Goal: Task Accomplishment & Management: Use online tool/utility

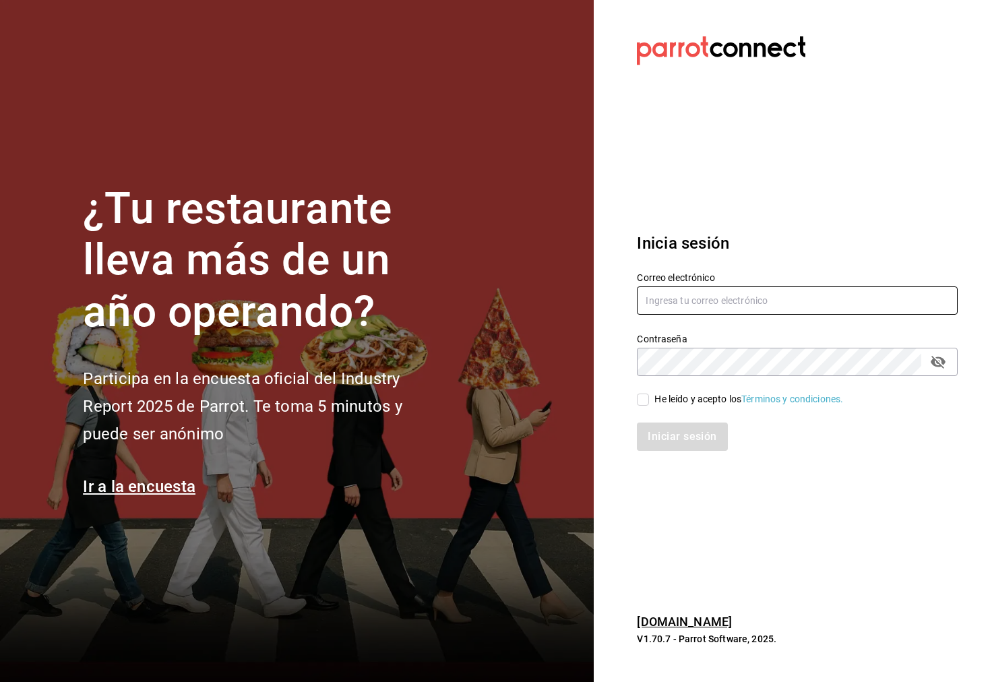
type input "[PERSON_NAME][EMAIL_ADDRESS][PERSON_NAME][DOMAIN_NAME]"
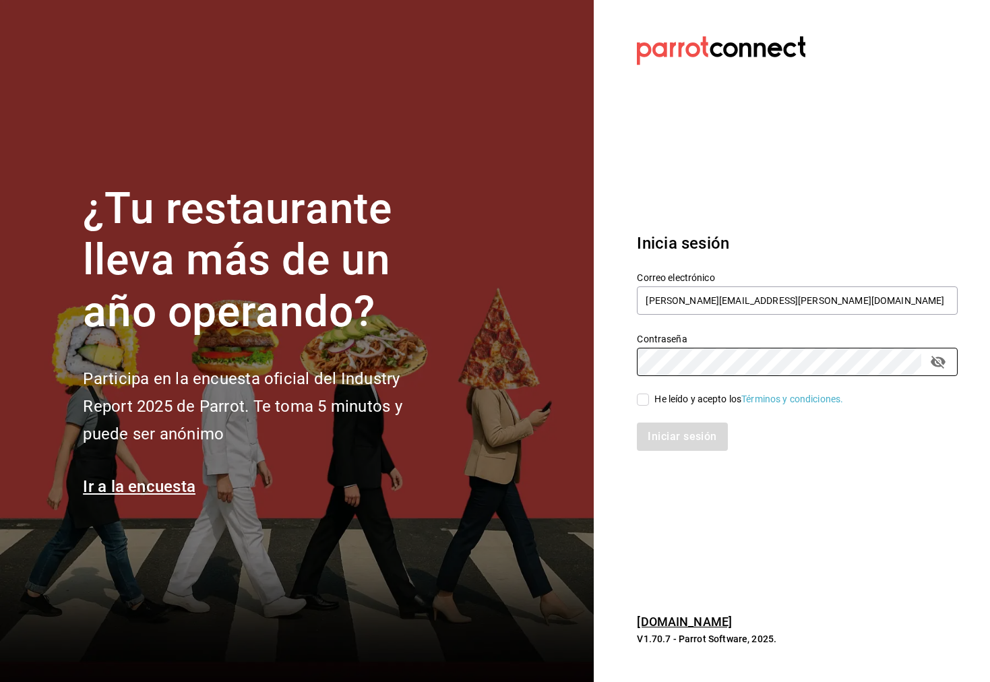
click at [643, 400] on input "He leído y acepto los Términos y condiciones." at bounding box center [643, 400] width 12 height 12
checkbox input "true"
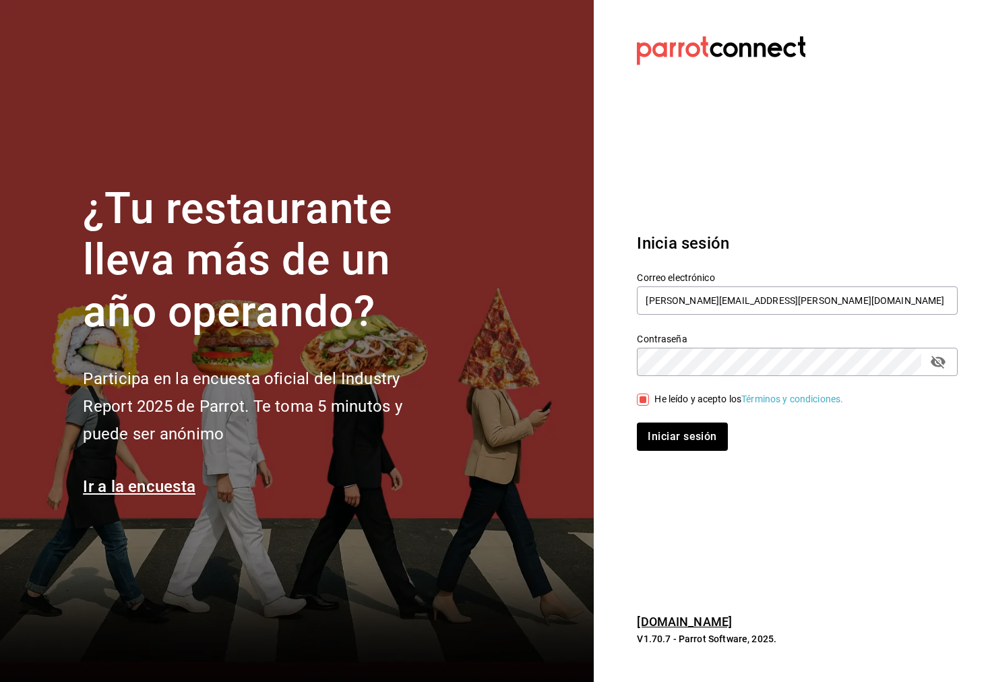
click at [667, 452] on div "Inicia sesión Correo electrónico fernando.aguirre@grupocosteno.com Contraseña C…" at bounding box center [797, 341] width 321 height 253
click at [673, 448] on button "Iniciar sesión" at bounding box center [683, 437] width 92 height 28
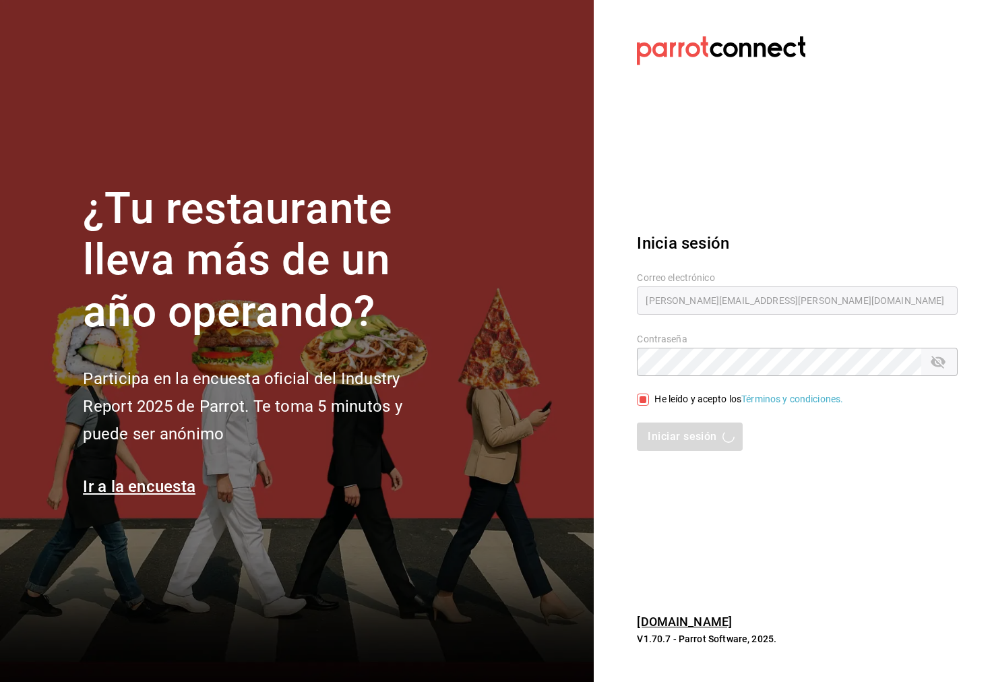
click at [874, 70] on section "Datos incorrectos. Verifica que tu Correo o Contraseña estén bien escritos. Ini…" at bounding box center [792, 341] width 396 height 682
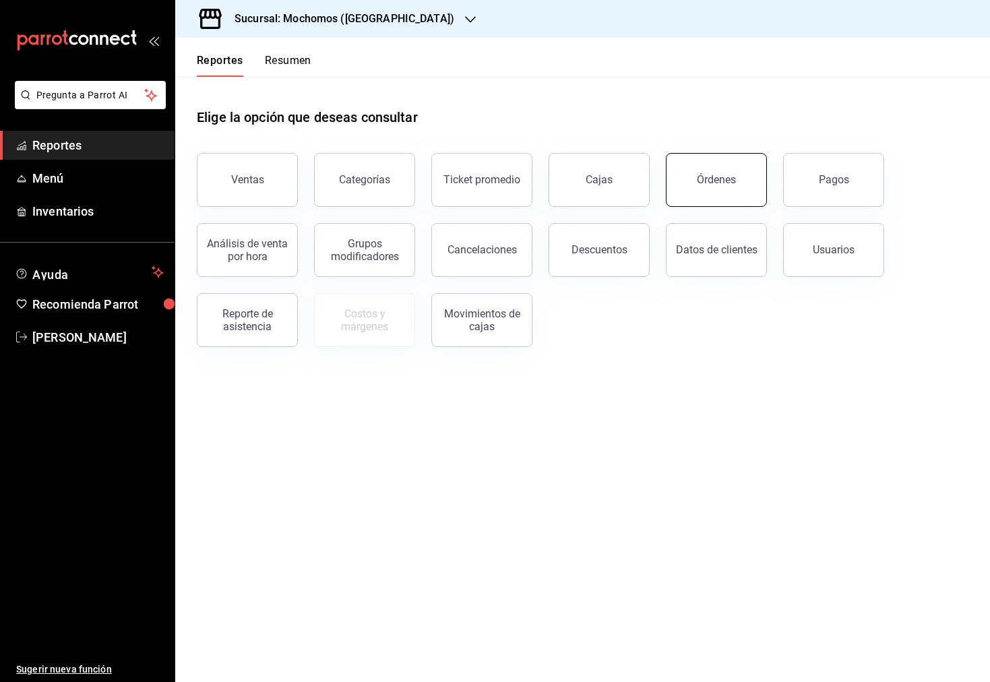
click at [684, 206] on div "Órdenes" at bounding box center [708, 172] width 117 height 70
click at [704, 171] on button "Órdenes" at bounding box center [716, 180] width 101 height 54
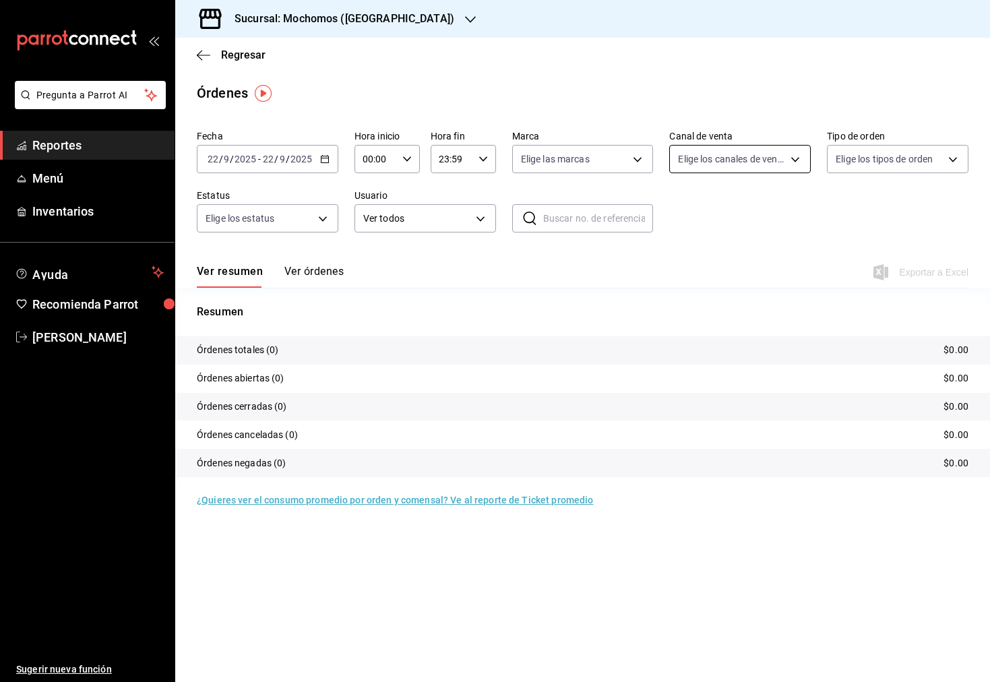
click at [795, 158] on body "Pregunta a Parrot AI Reportes Menú Inventarios Ayuda Recomienda Parrot [PERSON_…" at bounding box center [495, 341] width 990 height 682
click at [795, 158] on div at bounding box center [495, 341] width 990 height 682
click at [640, 158] on body "Pregunta a Parrot AI Reportes Menú Inventarios Ayuda Recomienda Parrot [PERSON_…" at bounding box center [495, 341] width 990 height 682
click at [636, 160] on div at bounding box center [495, 341] width 990 height 682
click at [388, 16] on div "Sucursal: Mochomos ([GEOGRAPHIC_DATA])" at bounding box center [333, 19] width 295 height 38
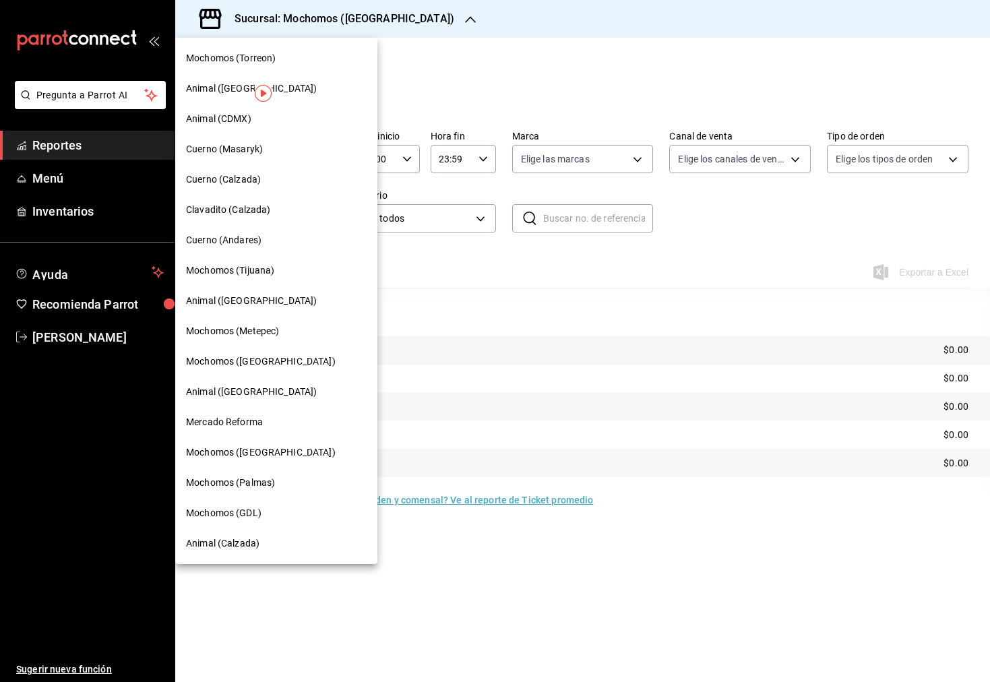
click at [306, 125] on div "Animal (CDMX)" at bounding box center [276, 119] width 181 height 14
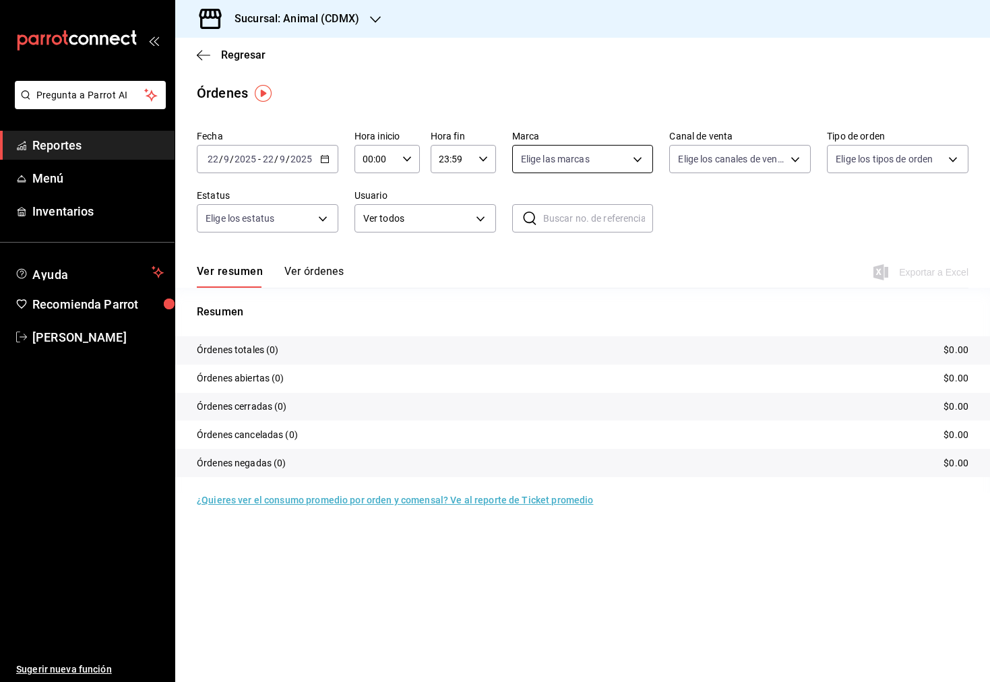
click at [602, 165] on body "Pregunta a Parrot AI Reportes Menú Inventarios Ayuda Recomienda Parrot [PERSON_…" at bounding box center [495, 341] width 990 height 682
click at [602, 165] on div at bounding box center [495, 341] width 990 height 682
click at [790, 172] on body "Pregunta a Parrot AI Reportes Menú Inventarios Ayuda Recomienda Parrot [PERSON_…" at bounding box center [495, 341] width 990 height 682
click at [790, 172] on div at bounding box center [495, 341] width 990 height 682
click at [890, 174] on div "Fecha [DATE] [DATE] - [DATE] [DATE] Hora inicio 00:00 Hora inicio Hora fin 23:5…" at bounding box center [583, 187] width 772 height 124
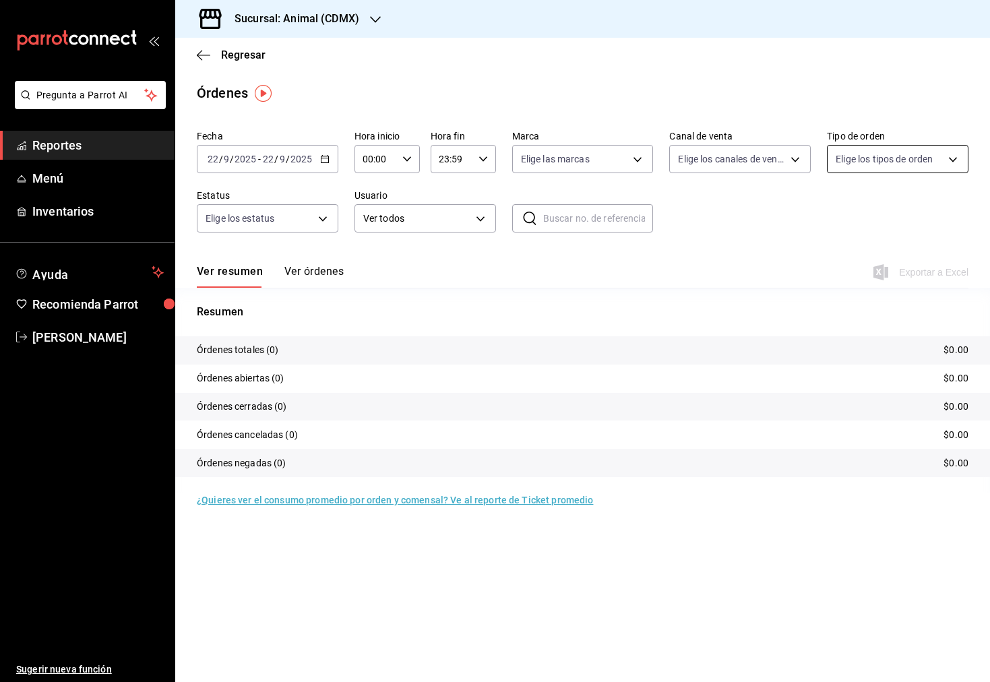
click at [902, 164] on body "Pregunta a Parrot AI Reportes Menú Inventarios Ayuda Recomienda Parrot [PERSON_…" at bounding box center [495, 341] width 990 height 682
click at [800, 205] on div at bounding box center [495, 341] width 990 height 682
click at [491, 229] on body "Pregunta a Parrot AI Reportes Menú Inventarios Ayuda Recomienda Parrot [PERSON_…" at bounding box center [495, 341] width 990 height 682
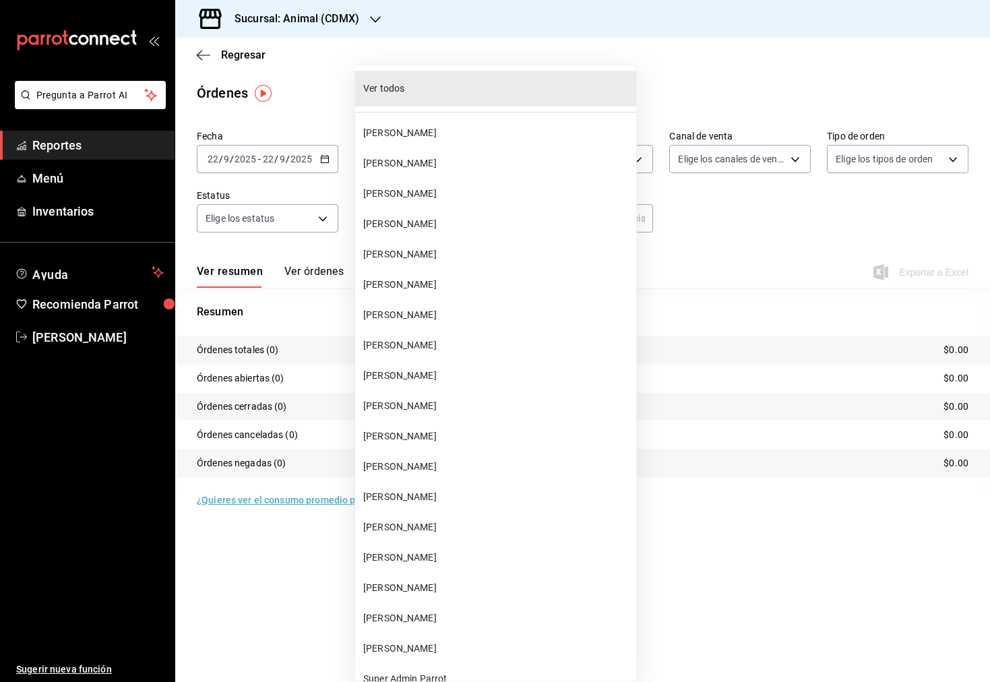
click at [491, 229] on span "[PERSON_NAME]" at bounding box center [497, 224] width 268 height 14
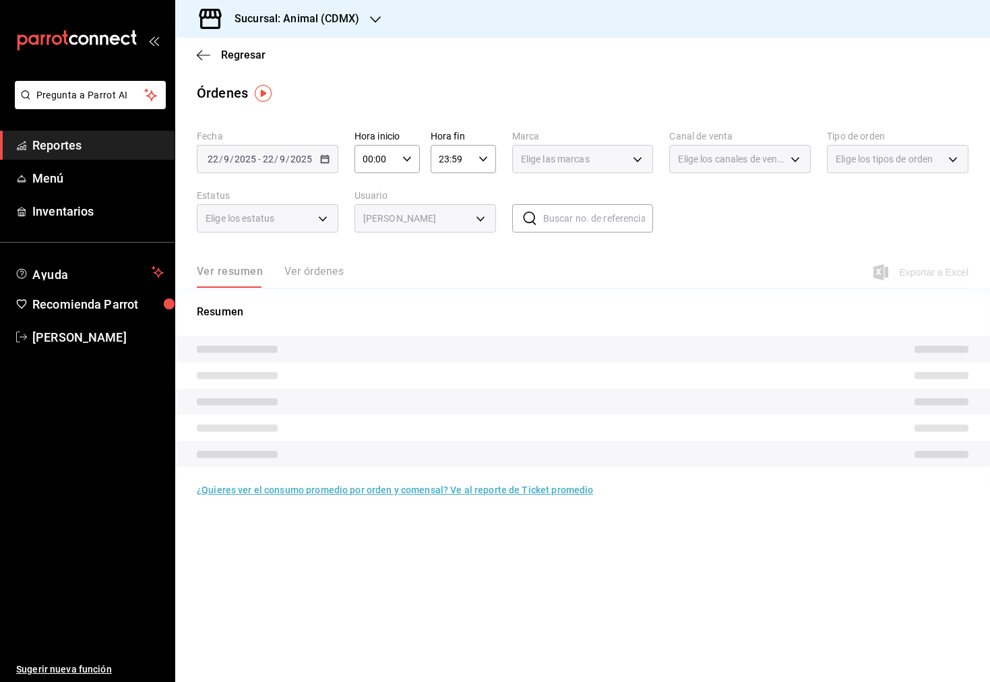
type input "6f481a37-b1a9-4aae-878d-1ac587fef8fd"
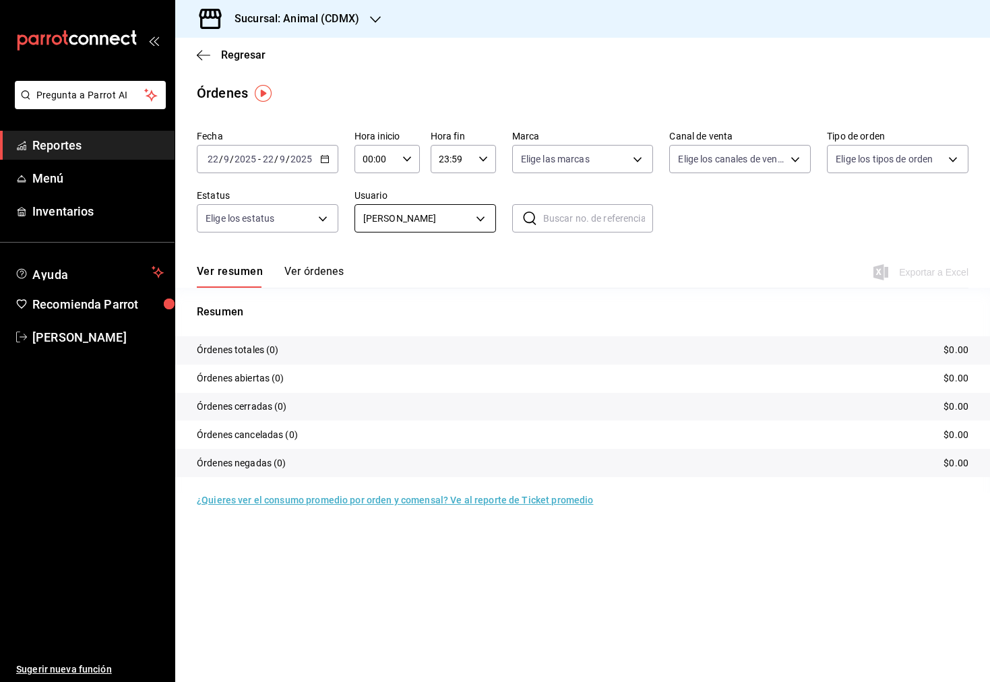
click at [491, 229] on body "Pregunta a Parrot AI Reportes Menú Inventarios Ayuda Recomienda Parrot [PERSON_…" at bounding box center [495, 341] width 990 height 682
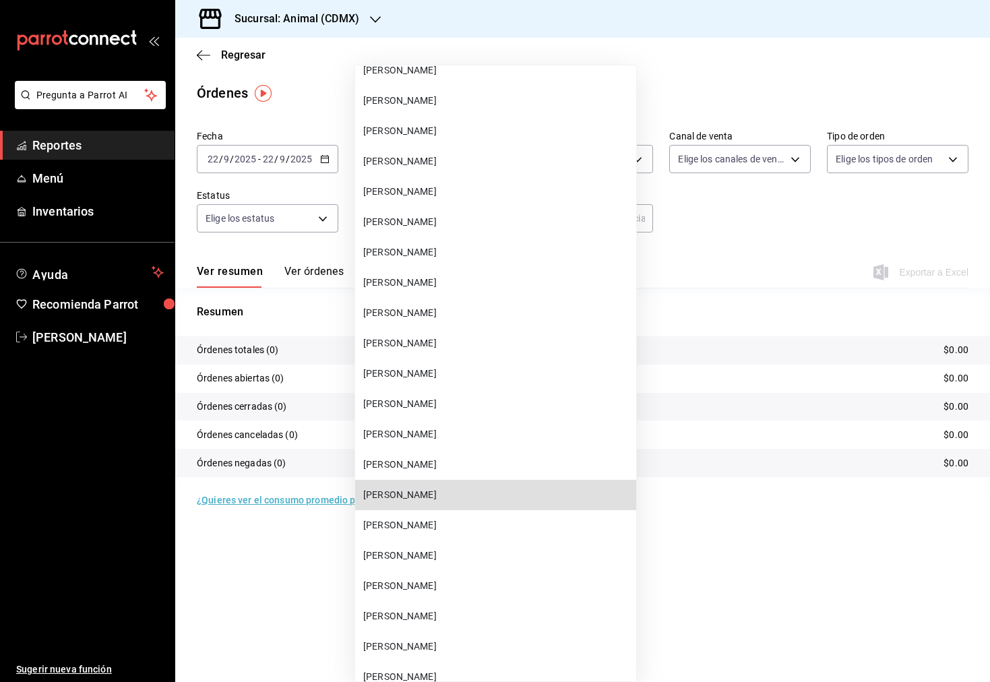
scroll to position [2399, 0]
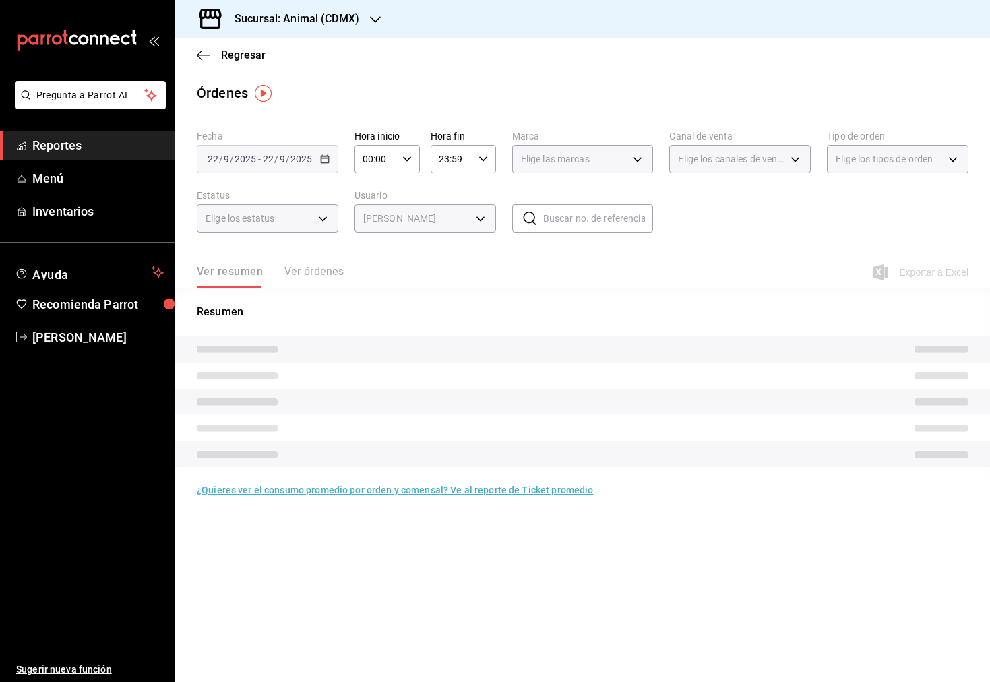
type input "467feb36-073b-4207-8b89-0e764e67df31"
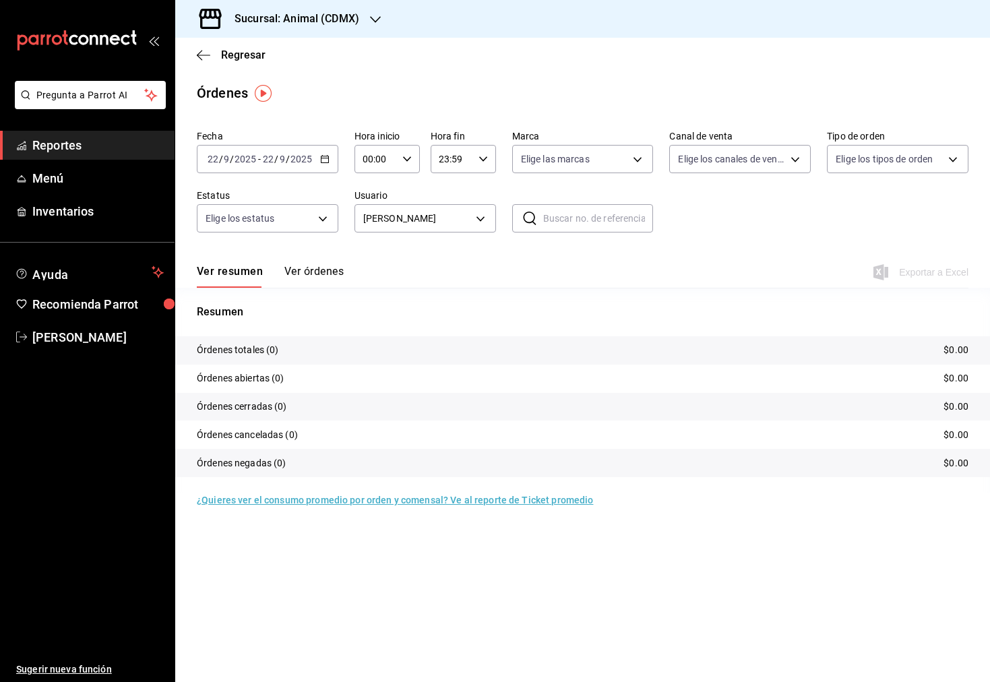
click at [331, 167] on div "[DATE] [DATE] - [DATE] [DATE]" at bounding box center [268, 159] width 142 height 28
click at [275, 340] on li "Rango de fechas" at bounding box center [261, 351] width 126 height 30
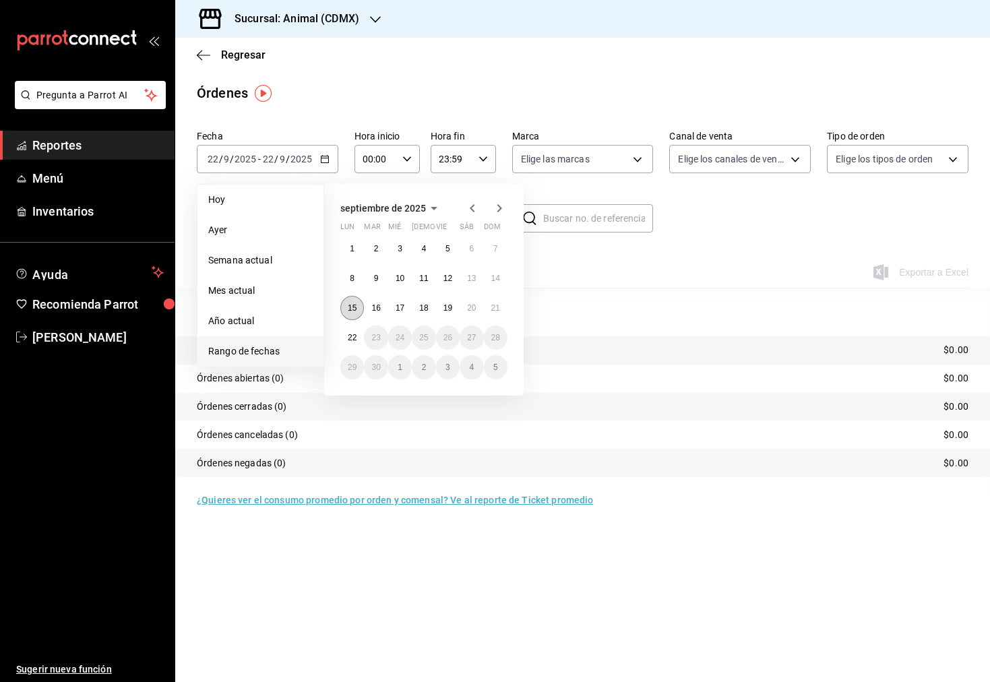
click at [345, 301] on button "15" at bounding box center [352, 308] width 24 height 24
click at [345, 332] on button "22" at bounding box center [352, 338] width 24 height 24
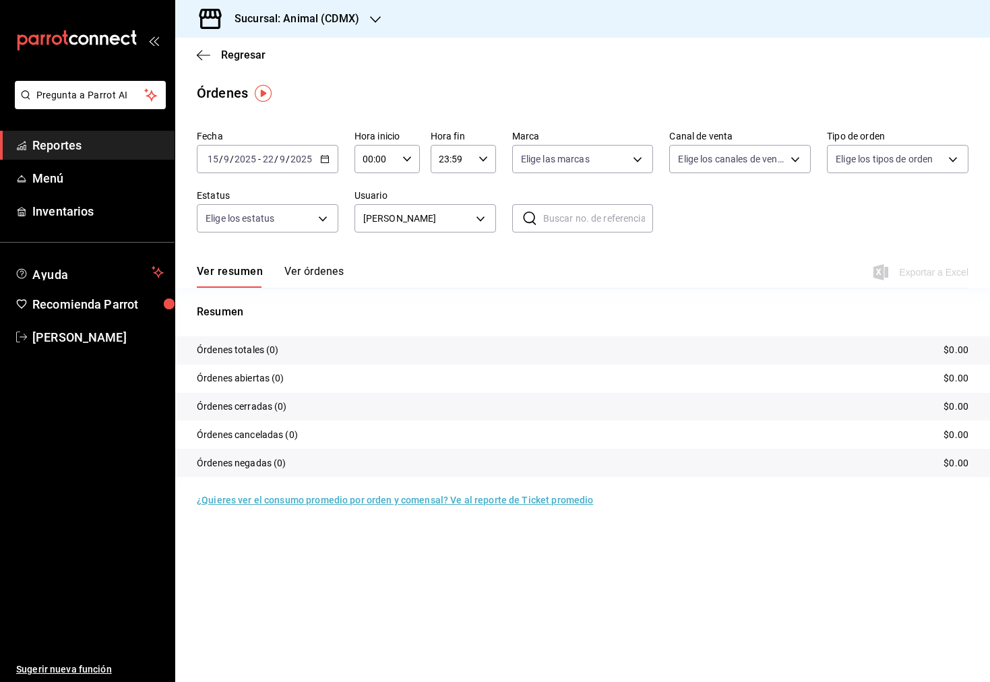
click at [477, 169] on div "23:59 Hora fin" at bounding box center [463, 159] width 65 height 28
click at [472, 202] on button "00" at bounding box center [481, 193] width 28 height 27
click at [444, 222] on button "05" at bounding box center [447, 227] width 28 height 27
type input "05:00"
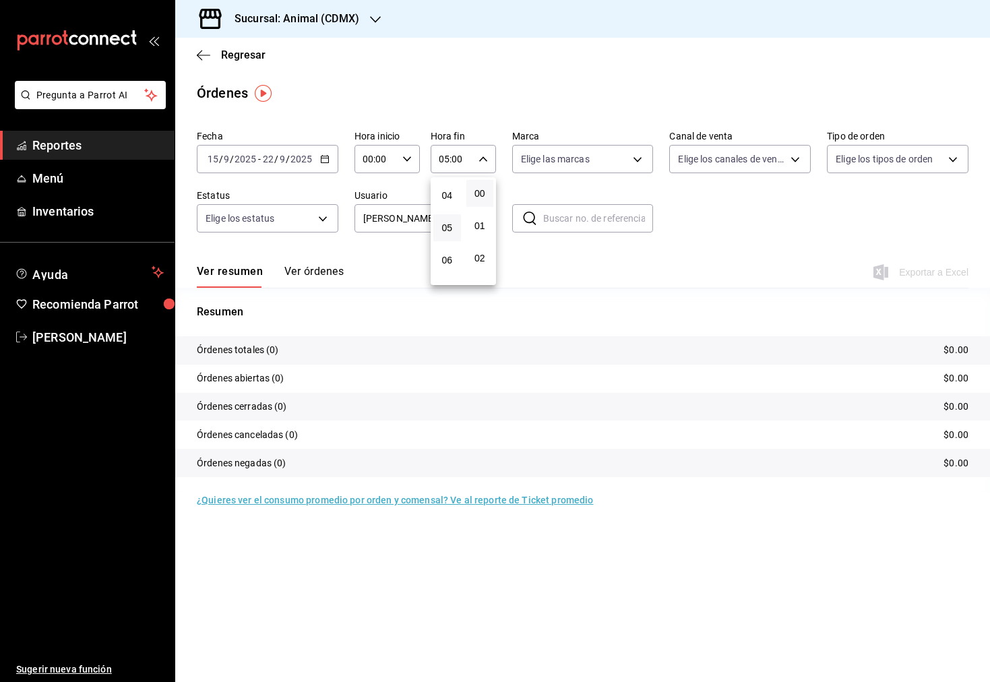
click at [404, 191] on div at bounding box center [495, 341] width 990 height 682
click at [406, 167] on div "00:00 Hora inicio" at bounding box center [387, 159] width 65 height 28
click at [378, 251] on button "05" at bounding box center [371, 252] width 28 height 27
type input "05:00"
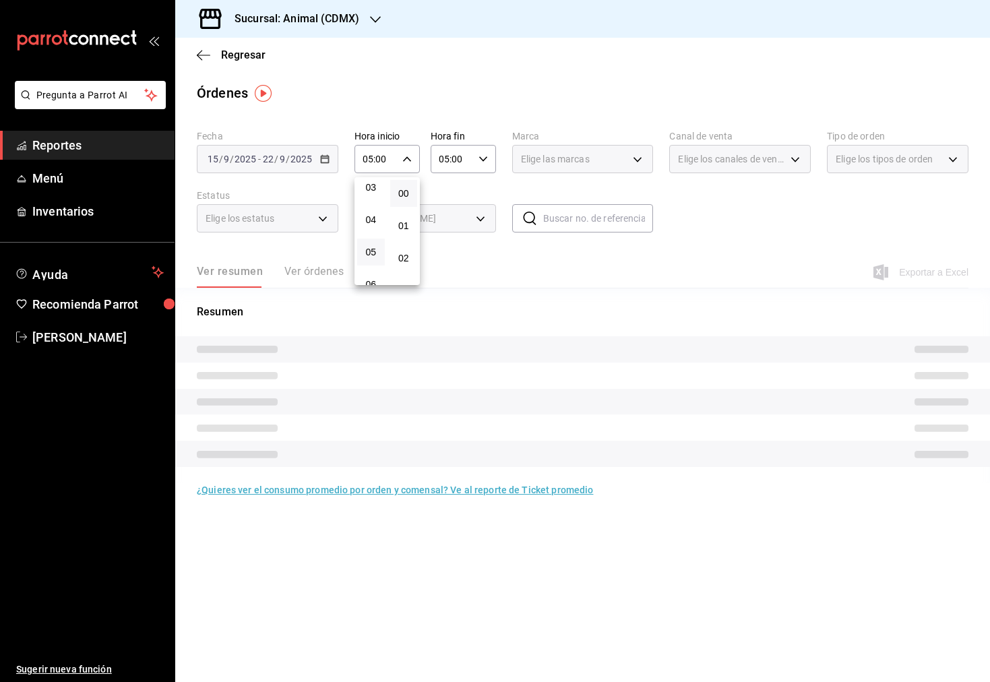
click at [378, 251] on button "05" at bounding box center [371, 252] width 28 height 27
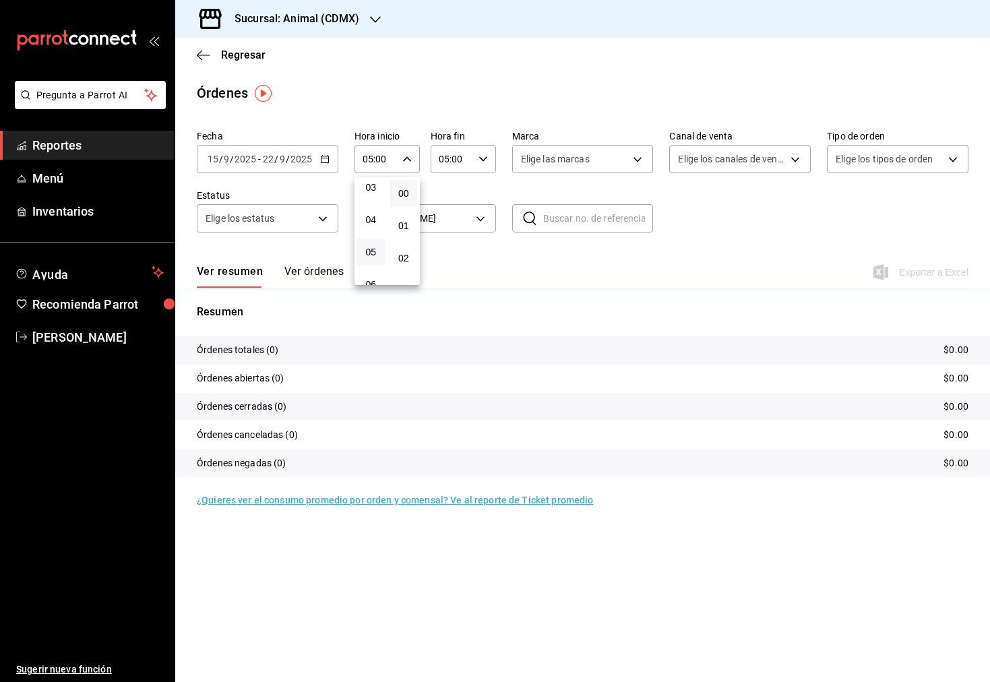
click at [481, 258] on div at bounding box center [495, 341] width 990 height 682
click at [918, 272] on div "Exportar a Excel" at bounding box center [922, 272] width 92 height 16
click at [743, 160] on body "Pregunta a Parrot AI Reportes Menú Inventarios Ayuda Recomienda Parrot [PERSON_…" at bounding box center [495, 341] width 990 height 682
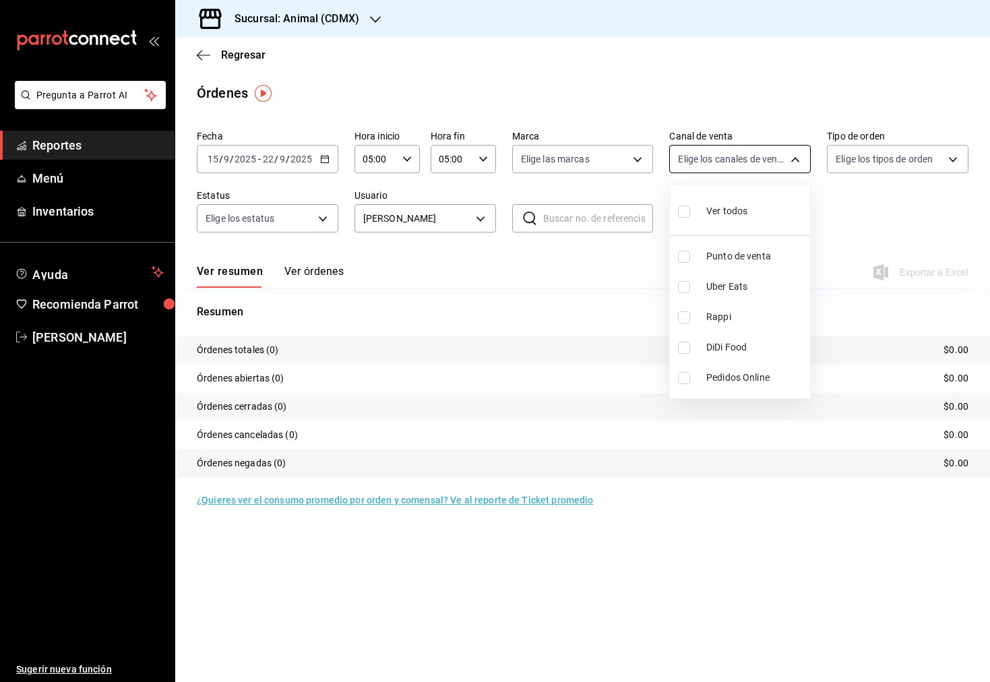
click at [743, 160] on div at bounding box center [495, 341] width 990 height 682
click at [912, 287] on div "Ver resumen Ver órdenes Exportar a Excel" at bounding box center [583, 268] width 772 height 39
click at [102, 138] on span "Reportes" at bounding box center [97, 145] width 131 height 18
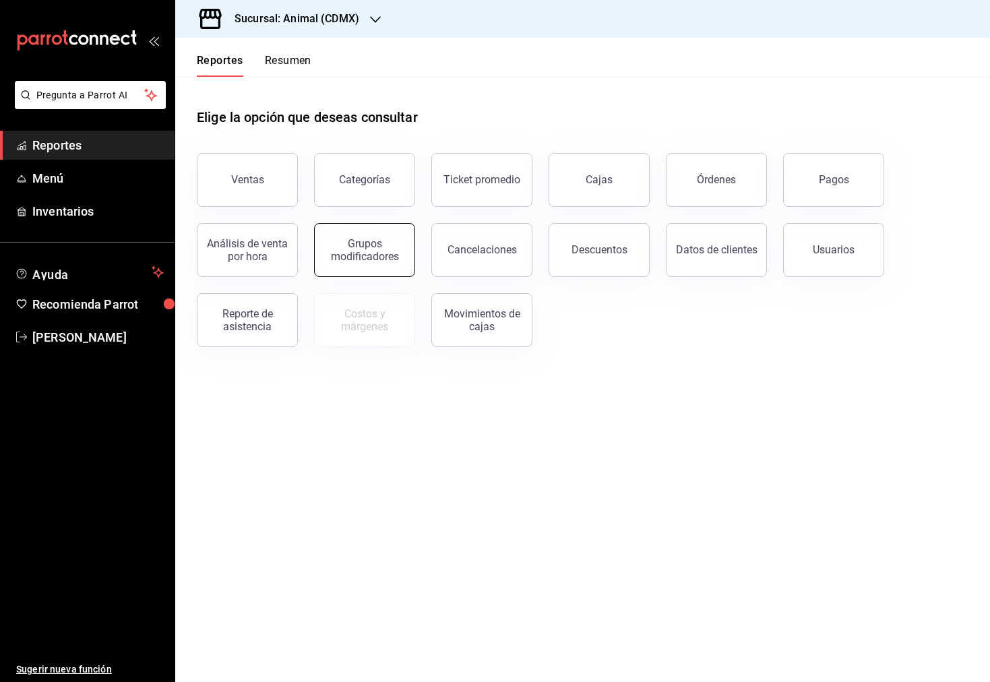
click at [395, 261] on div "Grupos modificadores" at bounding box center [365, 250] width 84 height 26
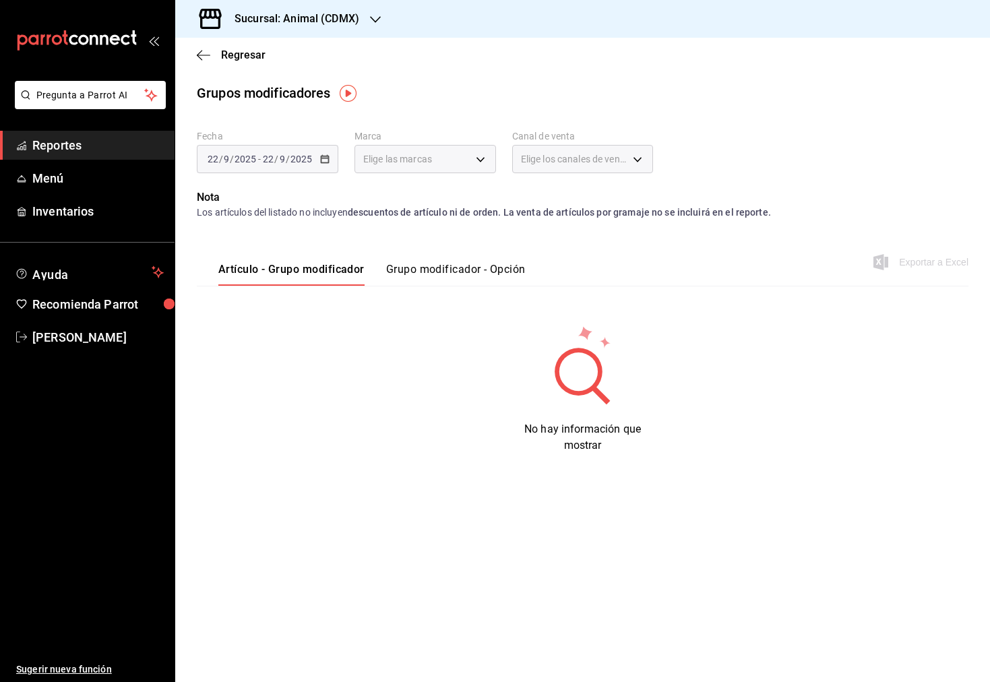
click at [206, 65] on div "Regresar" at bounding box center [582, 55] width 815 height 34
click at [204, 53] on icon "button" at bounding box center [203, 55] width 13 height 12
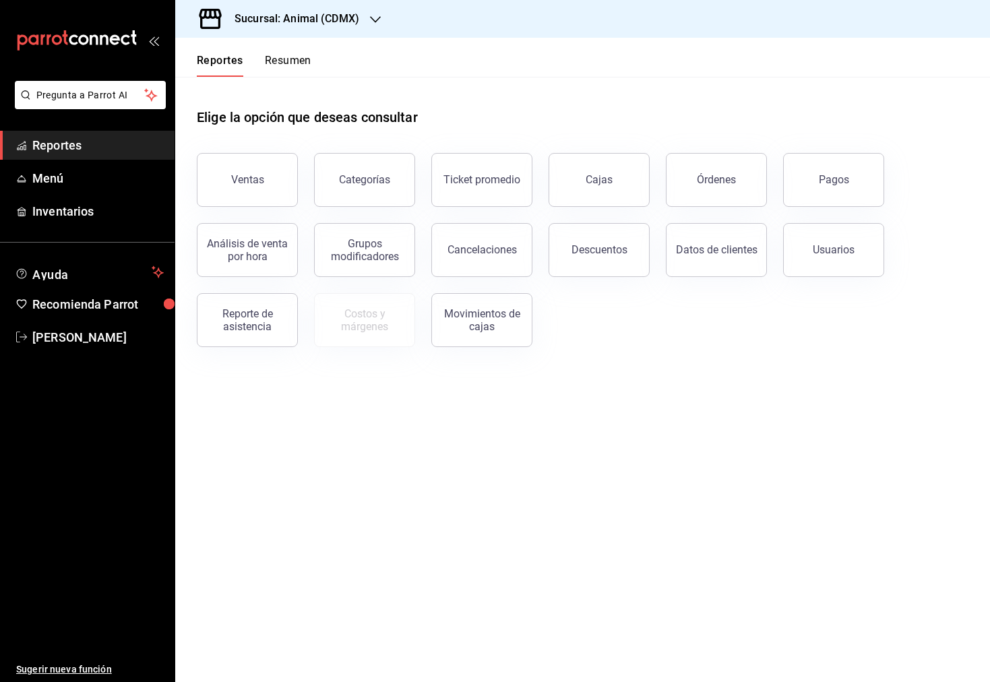
click at [782, 202] on div "Pagos" at bounding box center [825, 172] width 117 height 70
click at [800, 193] on button "Pagos" at bounding box center [833, 180] width 101 height 54
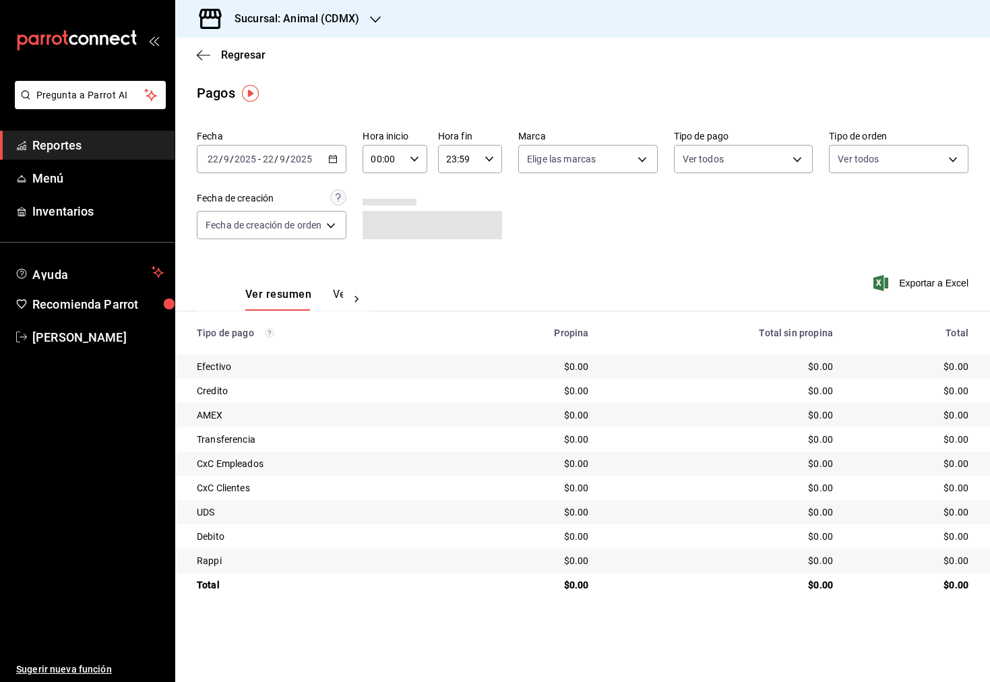
click at [335, 152] on div "[DATE] [DATE] - [DATE] [DATE]" at bounding box center [272, 159] width 150 height 28
click at [107, 154] on span "Reportes" at bounding box center [97, 145] width 131 height 18
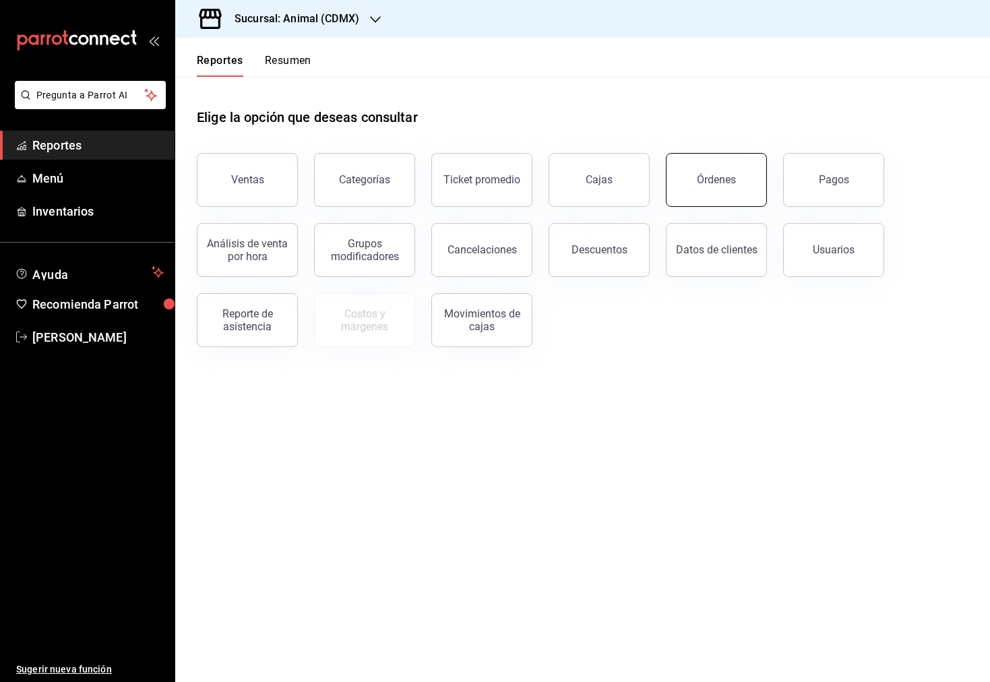
click at [723, 196] on button "Órdenes" at bounding box center [716, 180] width 101 height 54
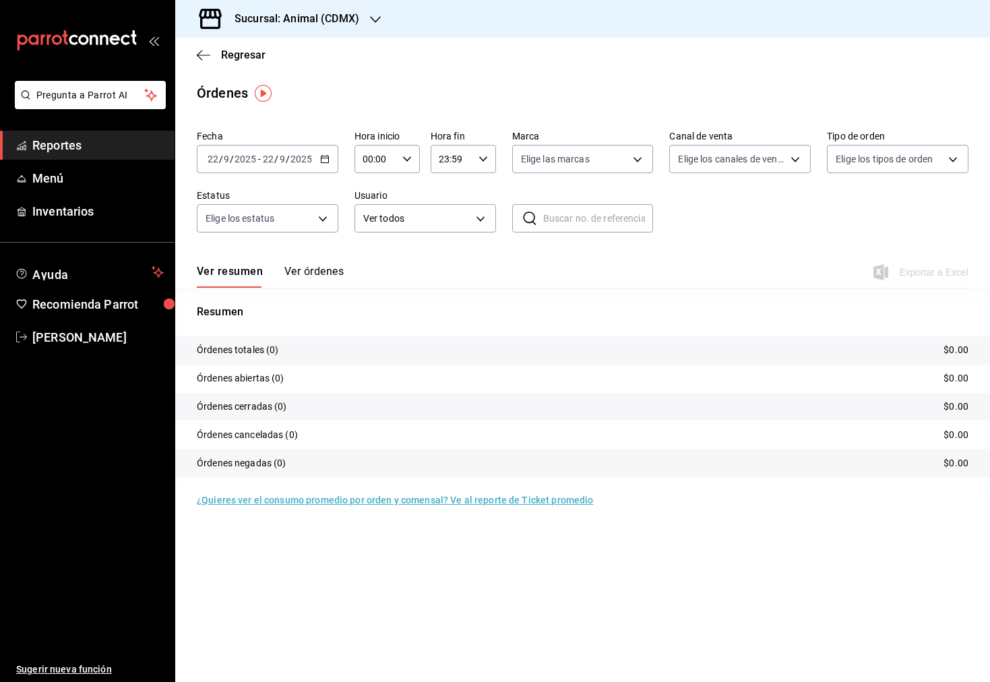
click at [323, 158] on icon "button" at bounding box center [324, 158] width 9 height 9
click at [284, 350] on span "Rango de fechas" at bounding box center [260, 351] width 104 height 14
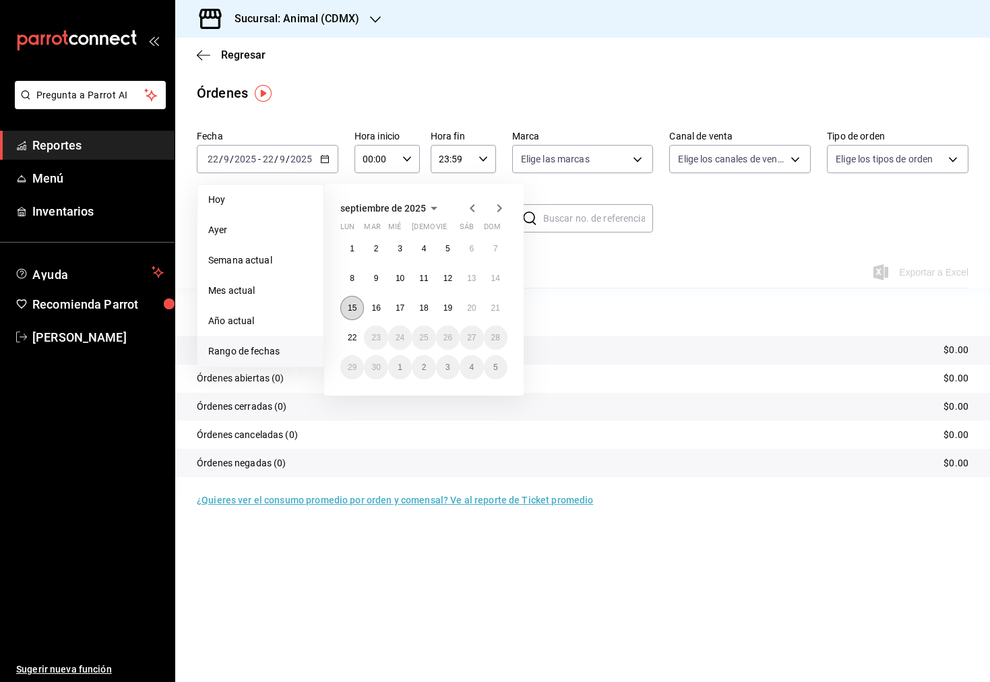
click at [345, 307] on button "15" at bounding box center [352, 308] width 24 height 24
click at [348, 342] on button "22" at bounding box center [352, 338] width 24 height 24
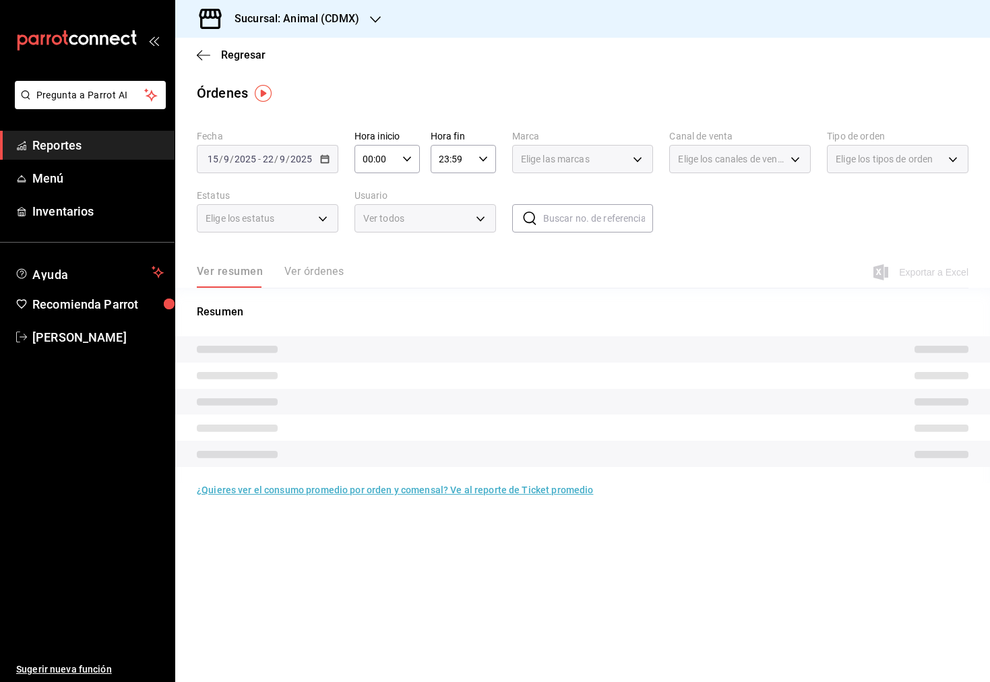
click at [409, 163] on icon "button" at bounding box center [406, 158] width 9 height 9
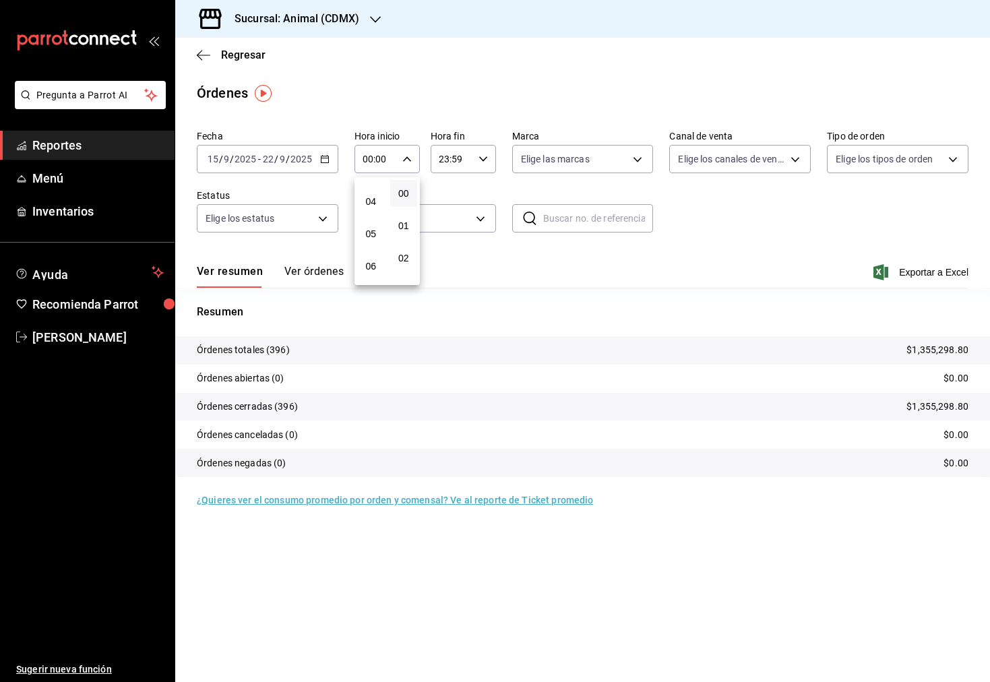
scroll to position [121, 0]
click at [376, 242] on button "05" at bounding box center [371, 234] width 28 height 27
type input "05:00"
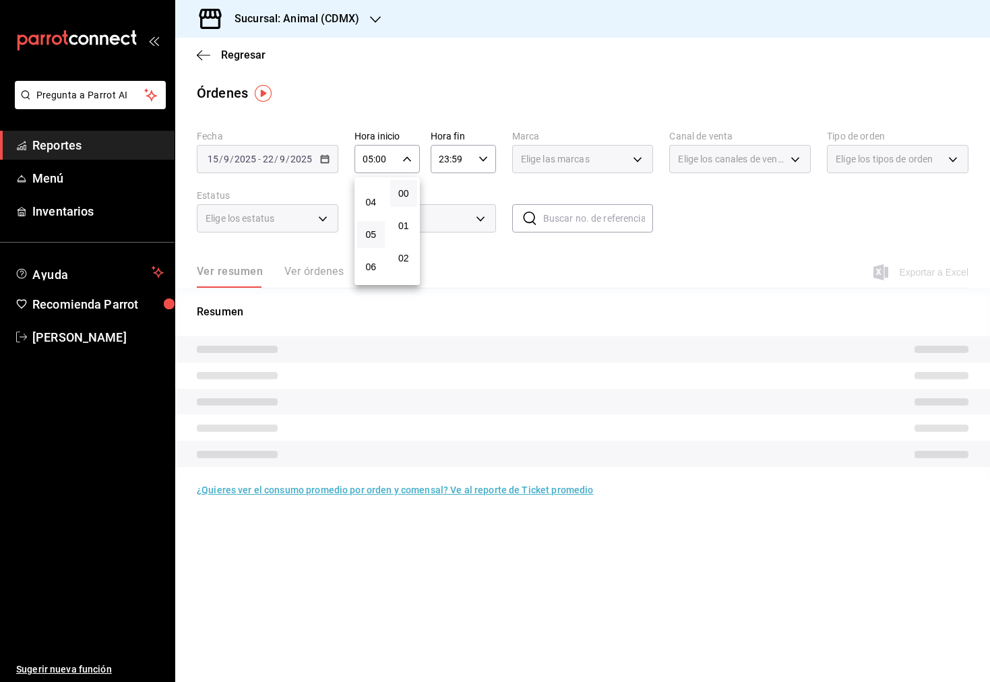
click at [481, 170] on div at bounding box center [495, 341] width 990 height 682
click at [482, 159] on \(Stroke\) "button" at bounding box center [483, 158] width 8 height 5
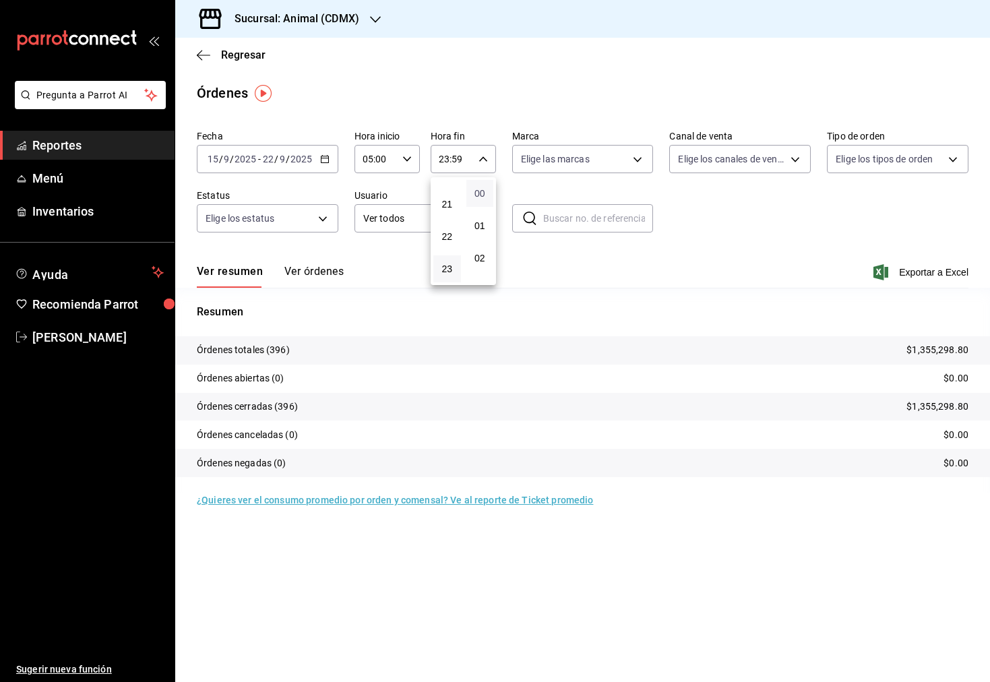
click at [478, 192] on span "00" at bounding box center [480, 193] width 11 height 11
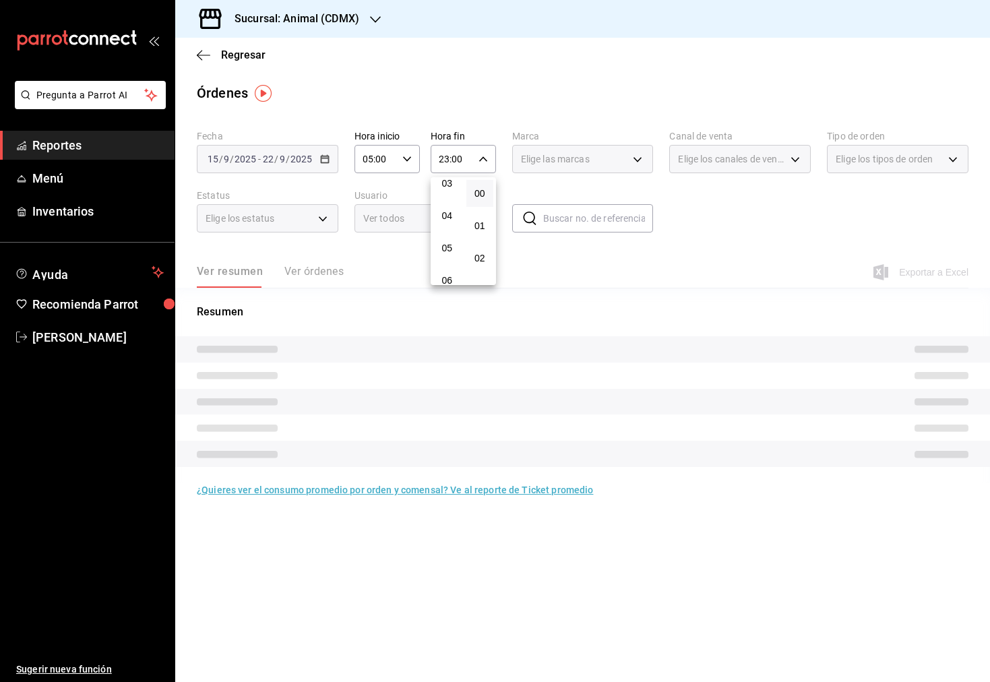
scroll to position [116, 0]
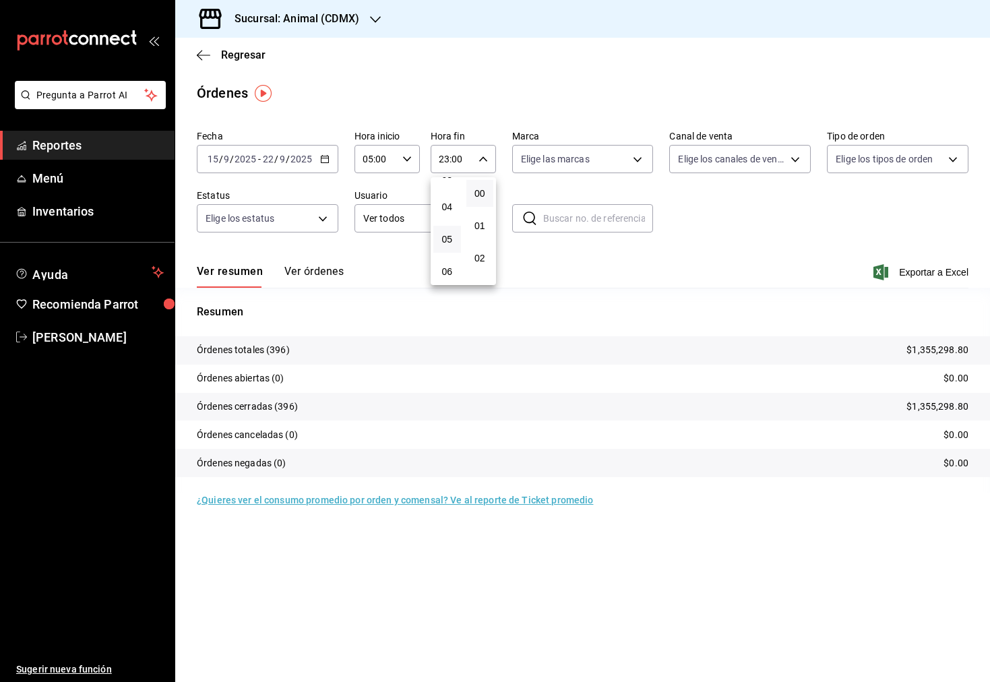
click at [450, 230] on button "05" at bounding box center [447, 239] width 28 height 27
type input "05:00"
click at [632, 275] on div at bounding box center [495, 341] width 990 height 682
click at [590, 224] on input "text" at bounding box center [598, 218] width 111 height 27
click at [485, 220] on body "Pregunta a Parrot AI Reportes Menú Inventarios Ayuda Recomienda Parrot [PERSON_…" at bounding box center [495, 341] width 990 height 682
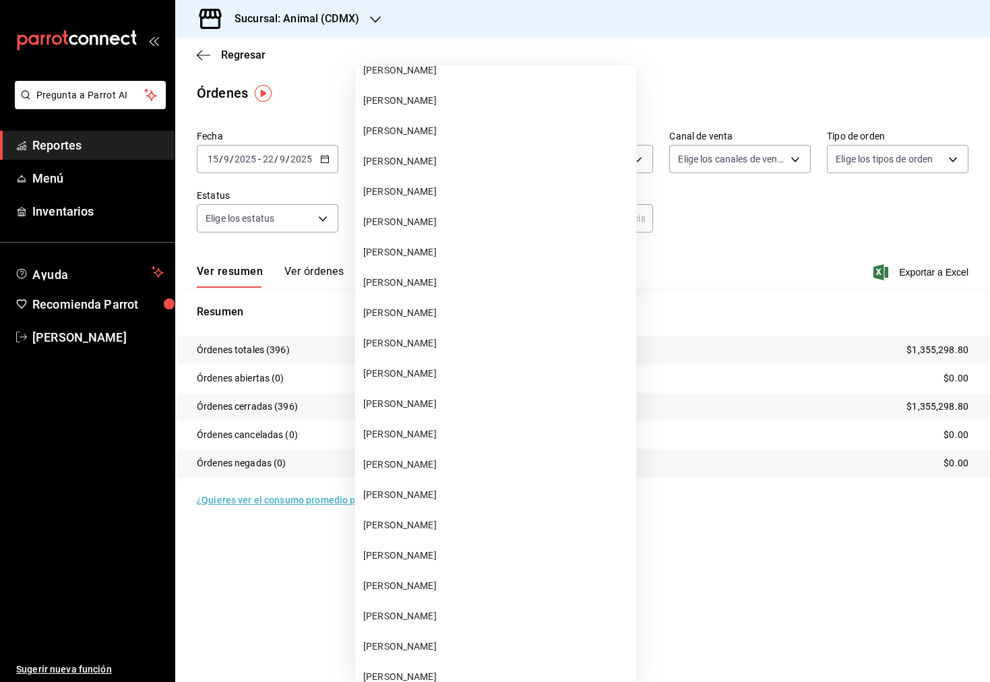
scroll to position [16384, 0]
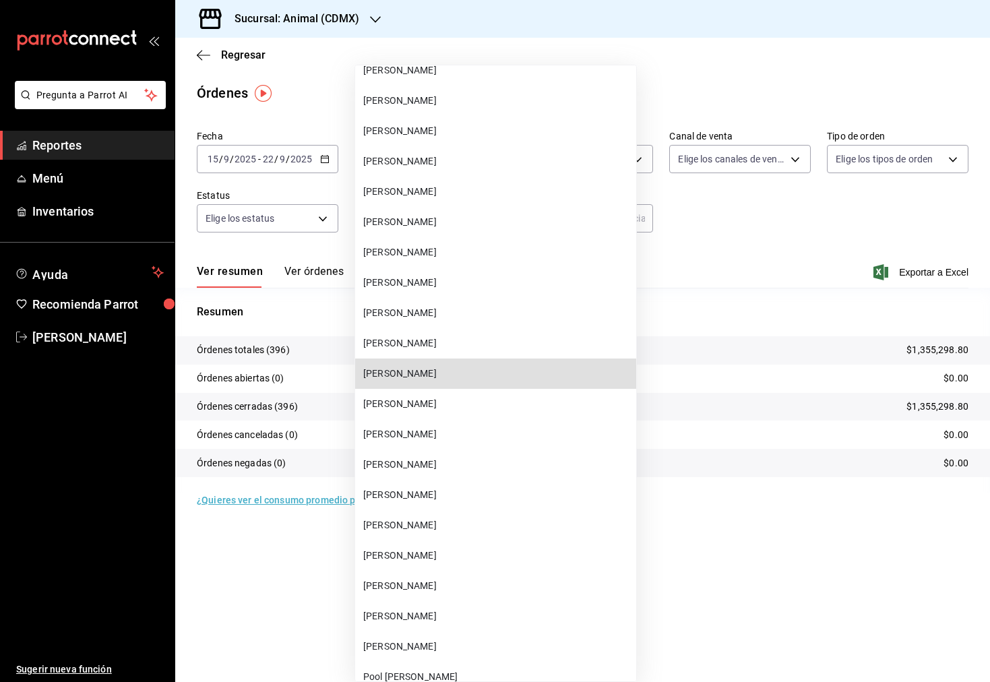
click at [447, 381] on li "[PERSON_NAME]" at bounding box center [495, 374] width 281 height 30
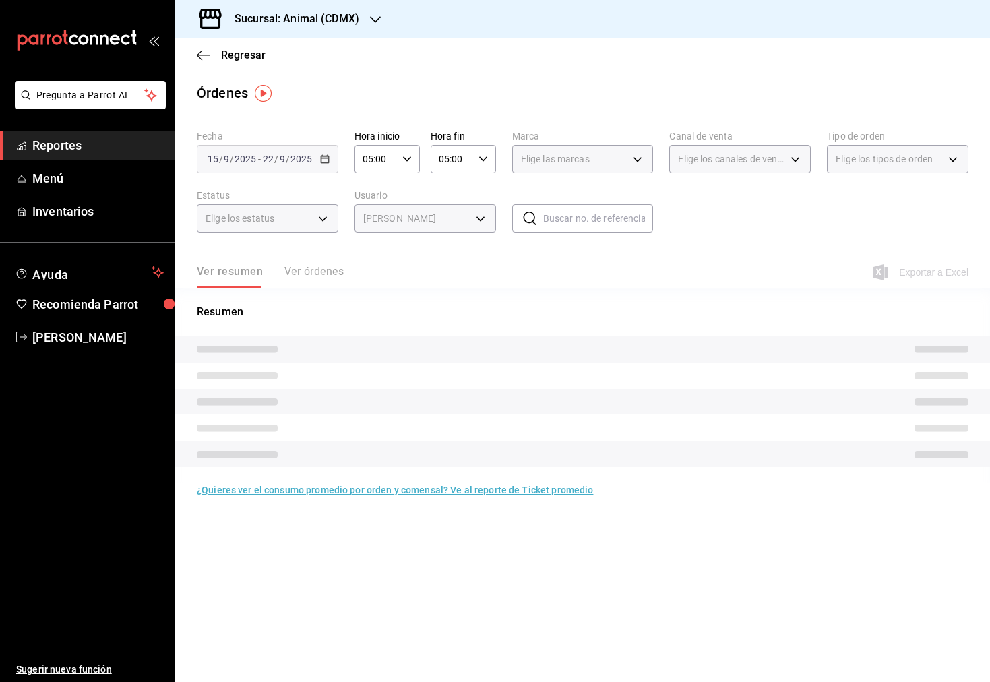
type input "1838d884-2c16-48c1-803e-d2218038946b"
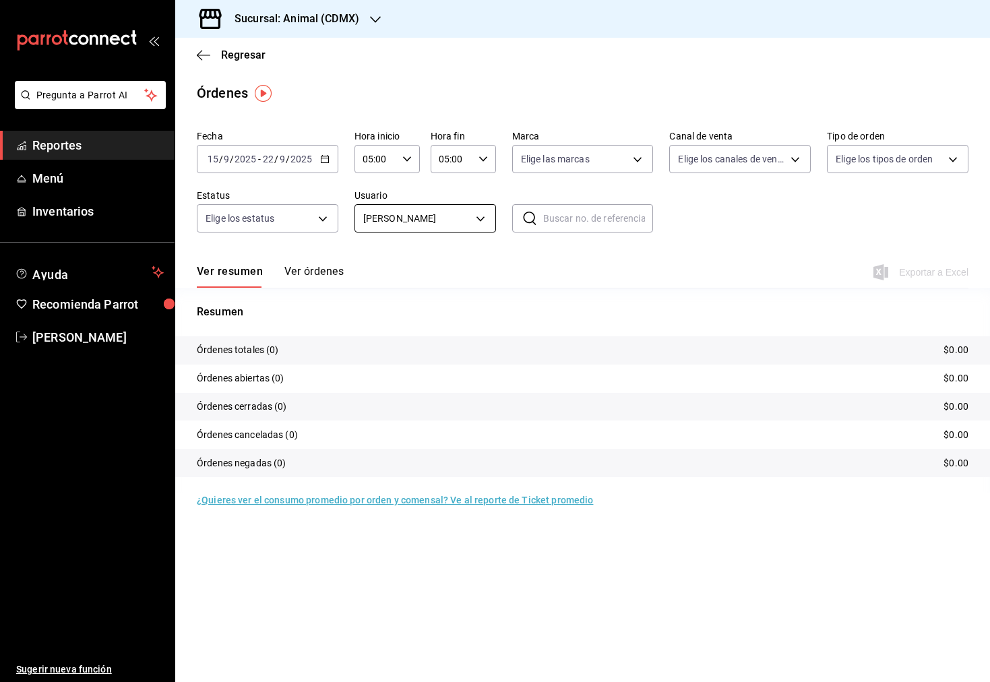
click at [475, 227] on body "Pregunta a Parrot AI Reportes Menú Inventarios Ayuda Recomienda Parrot [PERSON_…" at bounding box center [495, 341] width 990 height 682
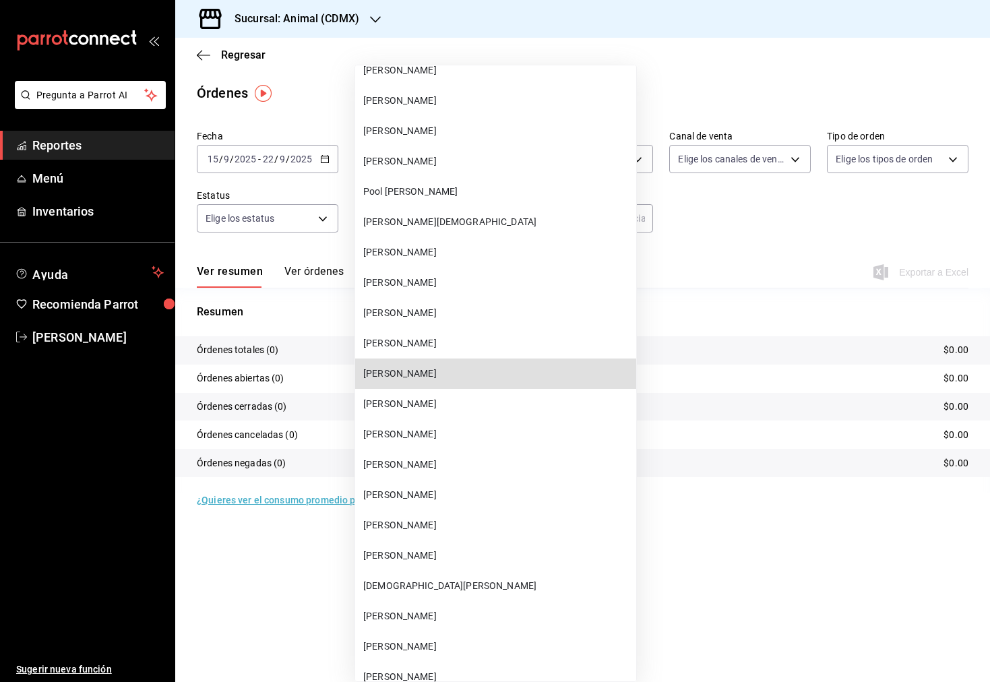
scroll to position [21389, 0]
click at [442, 365] on li "[PERSON_NAME]" at bounding box center [495, 374] width 281 height 30
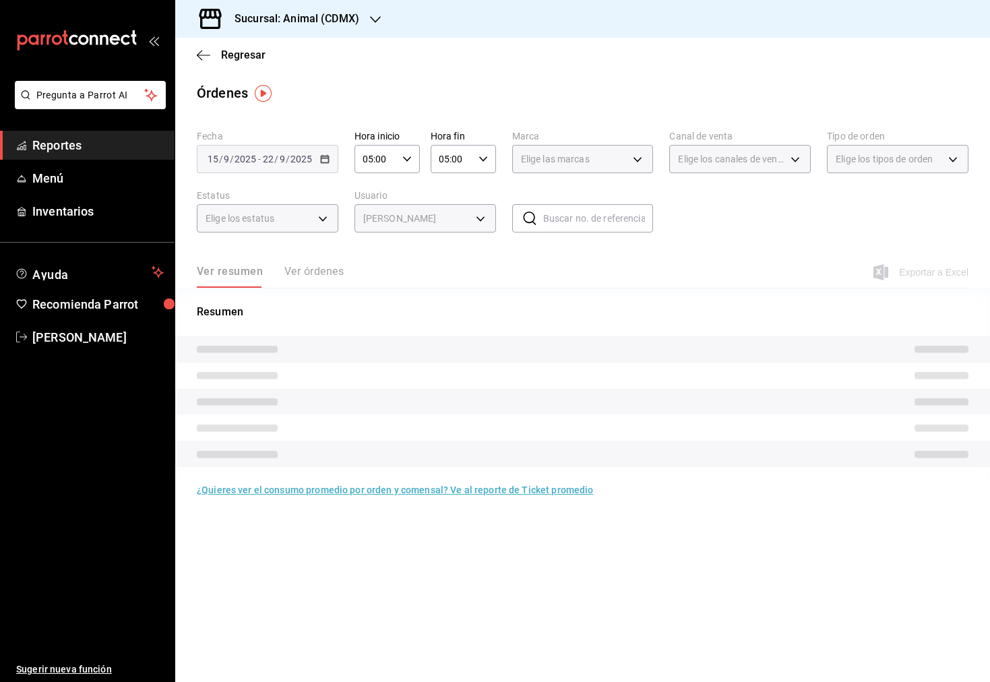
type input "78a34343-67c3-4b55-b151-99098d730a61"
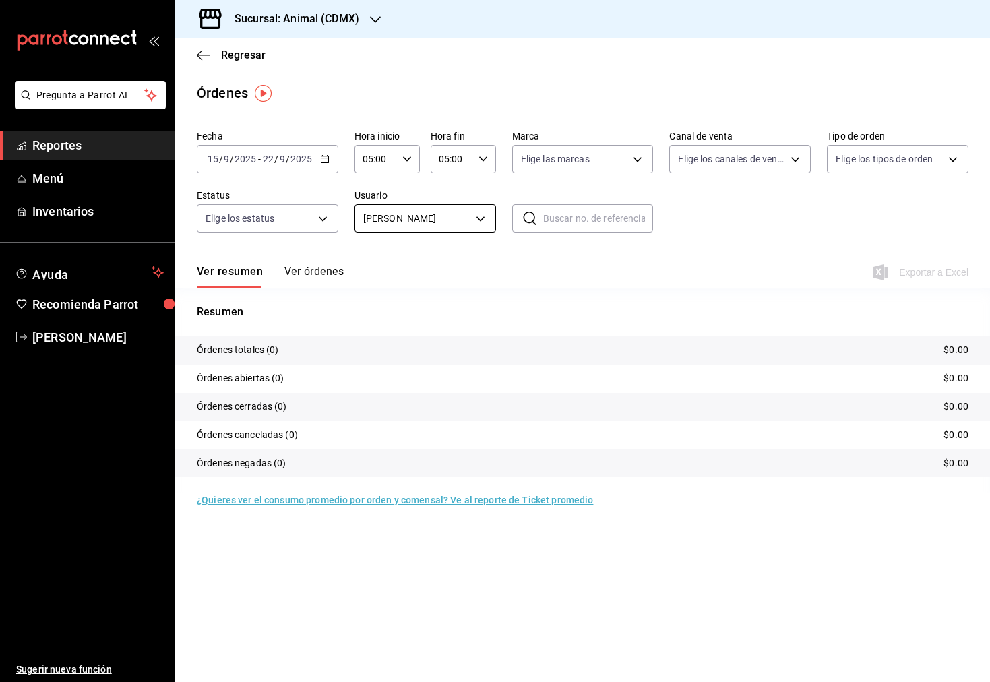
click at [455, 232] on body "Pregunta a Parrot AI Reportes Menú Inventarios Ayuda Recomienda Parrot [PERSON_…" at bounding box center [495, 341] width 990 height 682
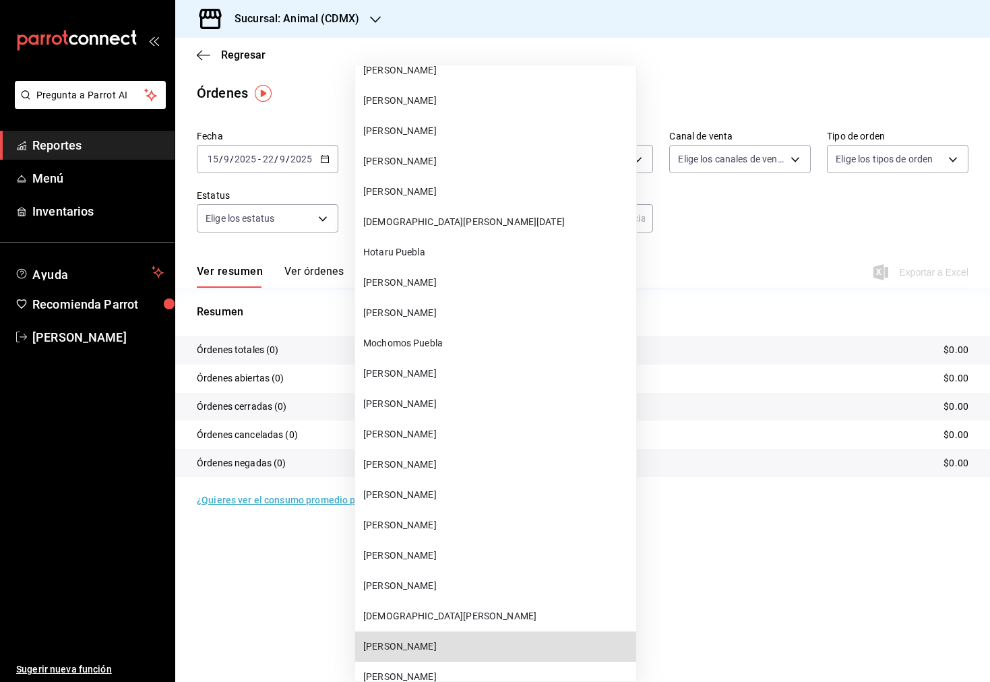
scroll to position [28094, 0]
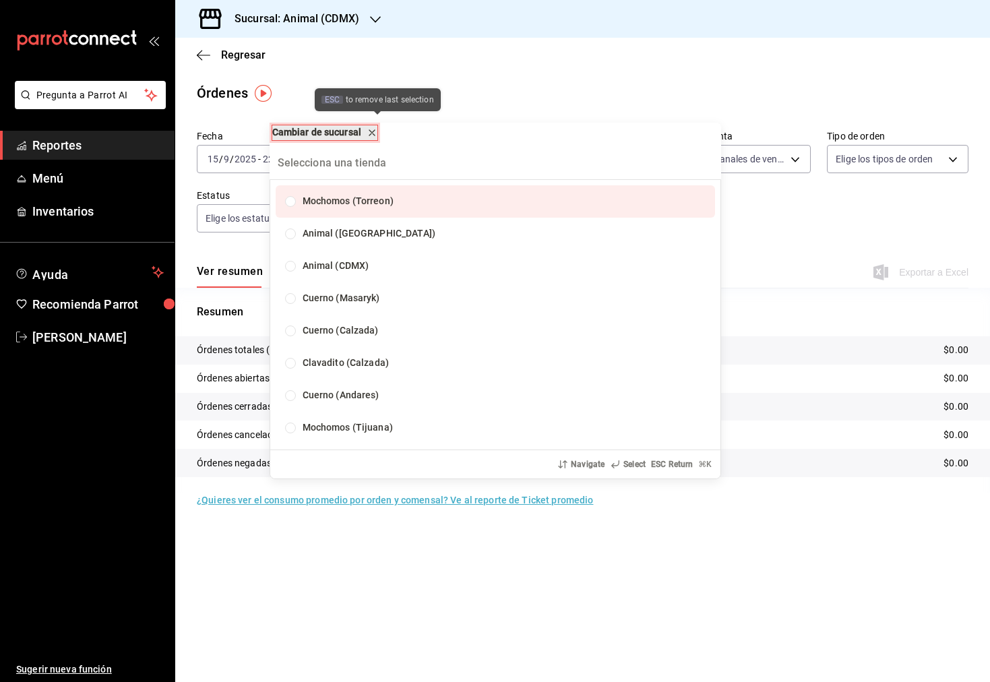
click at [378, 138] on icon "remove-block-cambiar-de sucursal" at bounding box center [372, 132] width 11 height 11
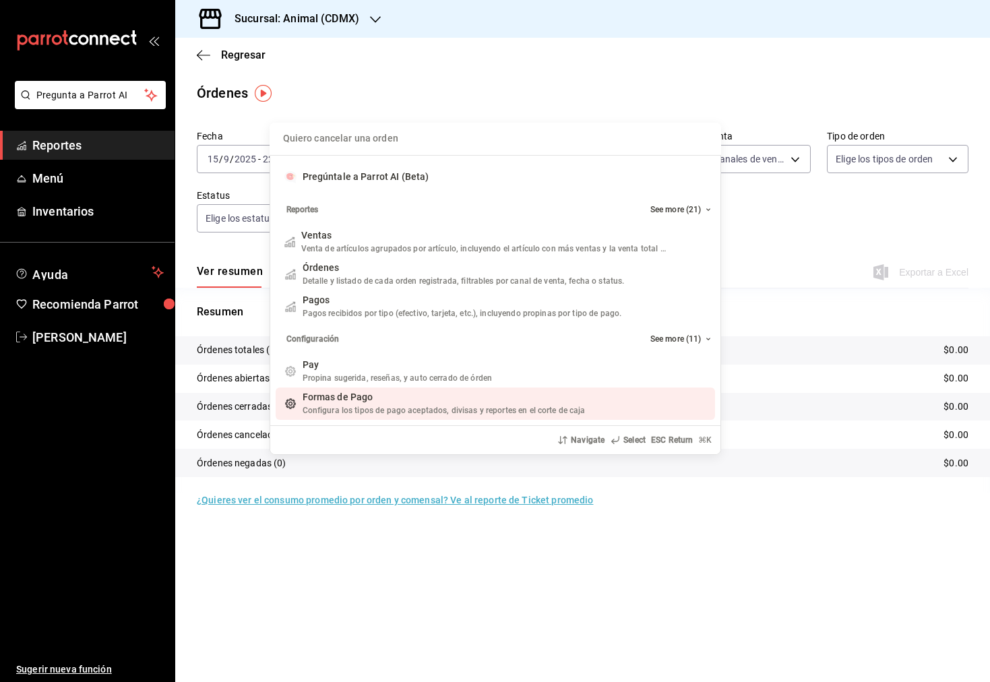
click at [658, 440] on span "ESC" at bounding box center [658, 440] width 15 height 12
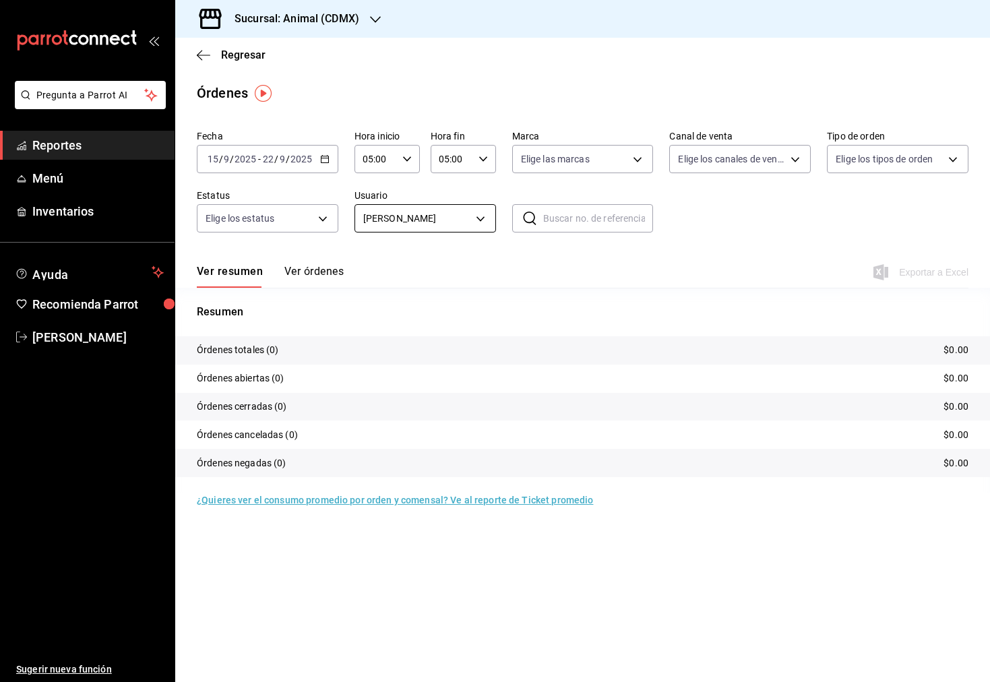
click at [478, 227] on body "Pregunta a Parrot AI Reportes Menú Inventarios Ayuda Recomienda Parrot [PERSON_…" at bounding box center [495, 341] width 990 height 682
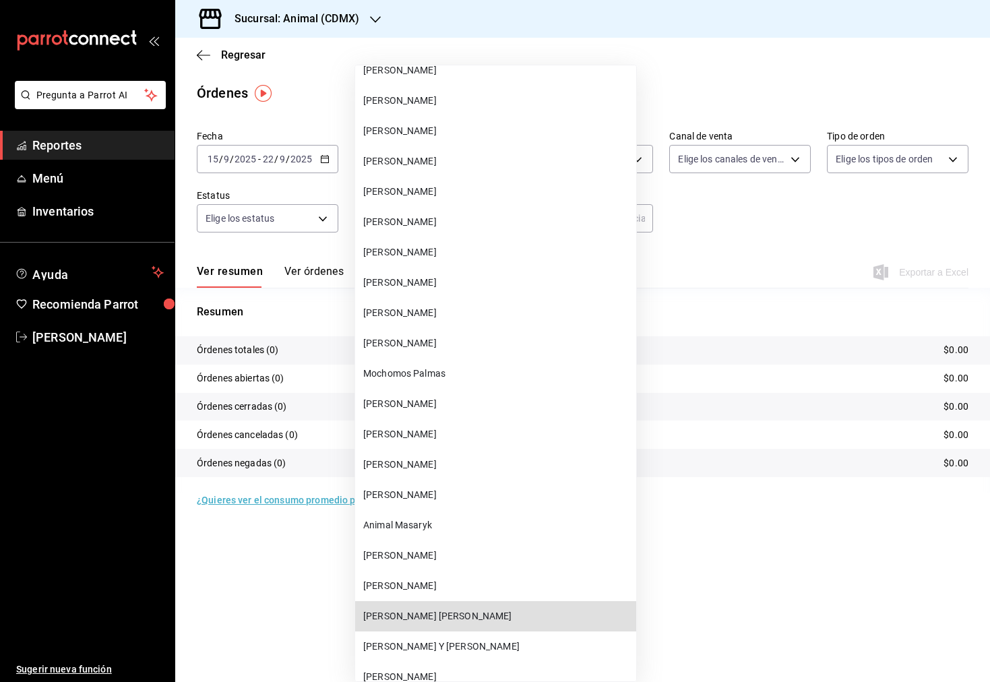
scroll to position [35253, 0]
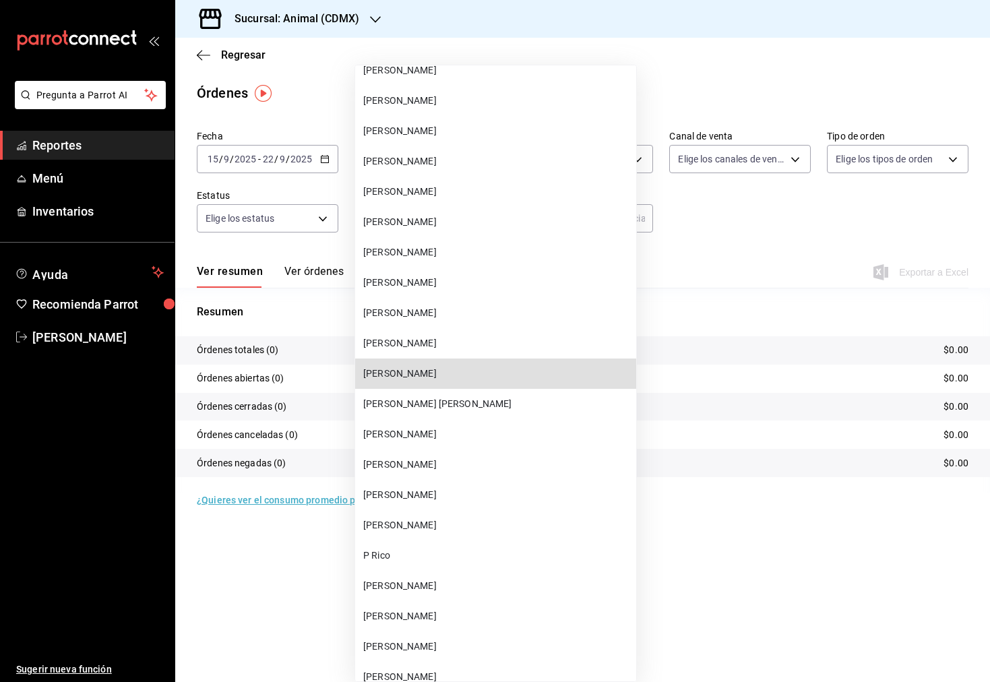
click at [413, 369] on span "[PERSON_NAME]" at bounding box center [497, 374] width 268 height 14
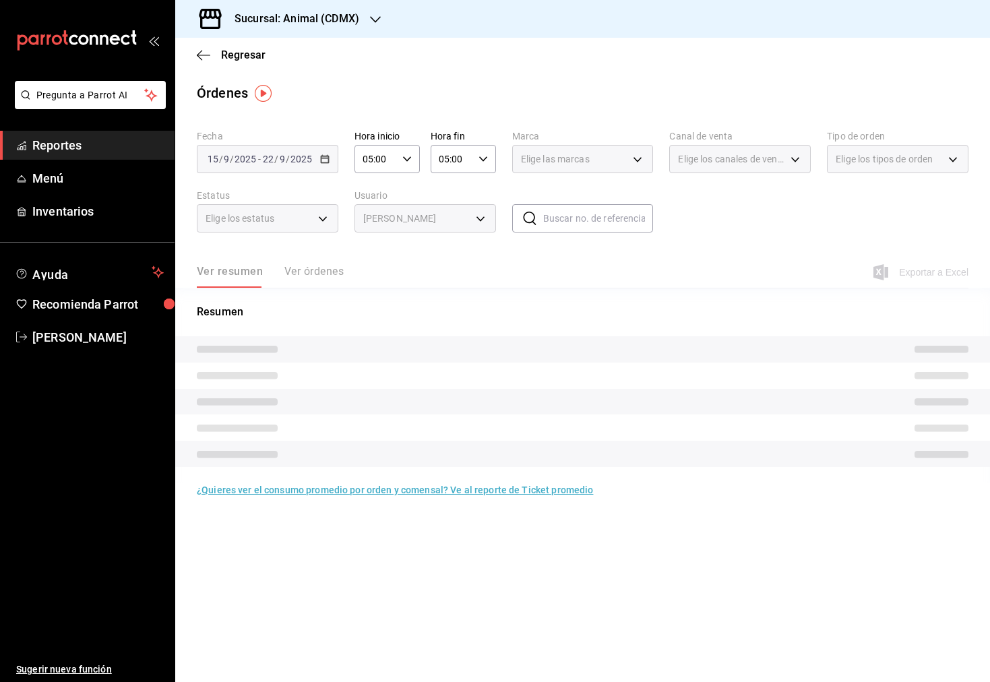
type input "e100643d-a3c8-4928-a7ae-1341608da5f0"
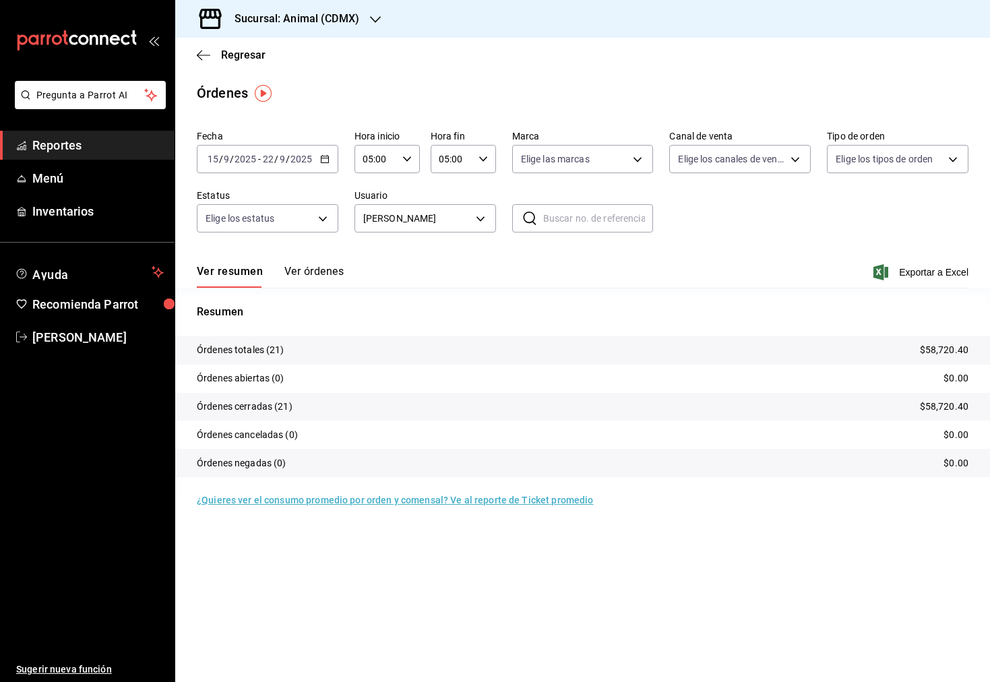
click at [937, 282] on div "Ver resumen Ver órdenes Exportar a Excel" at bounding box center [583, 268] width 772 height 39
click at [936, 272] on span "Exportar a Excel" at bounding box center [922, 272] width 92 height 16
